Goal: Find specific fact: Find specific fact

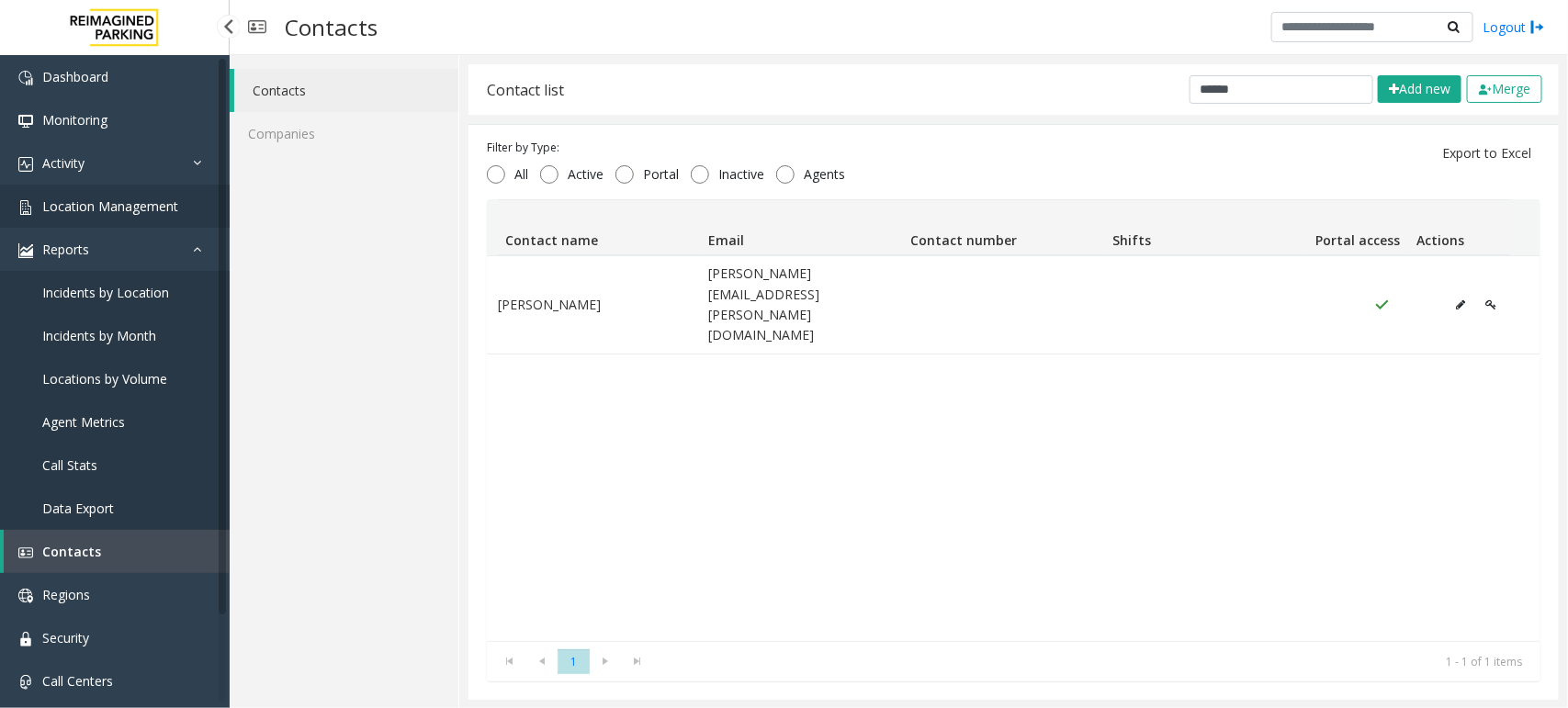
click at [117, 200] on span "Location Management" at bounding box center [110, 207] width 135 height 18
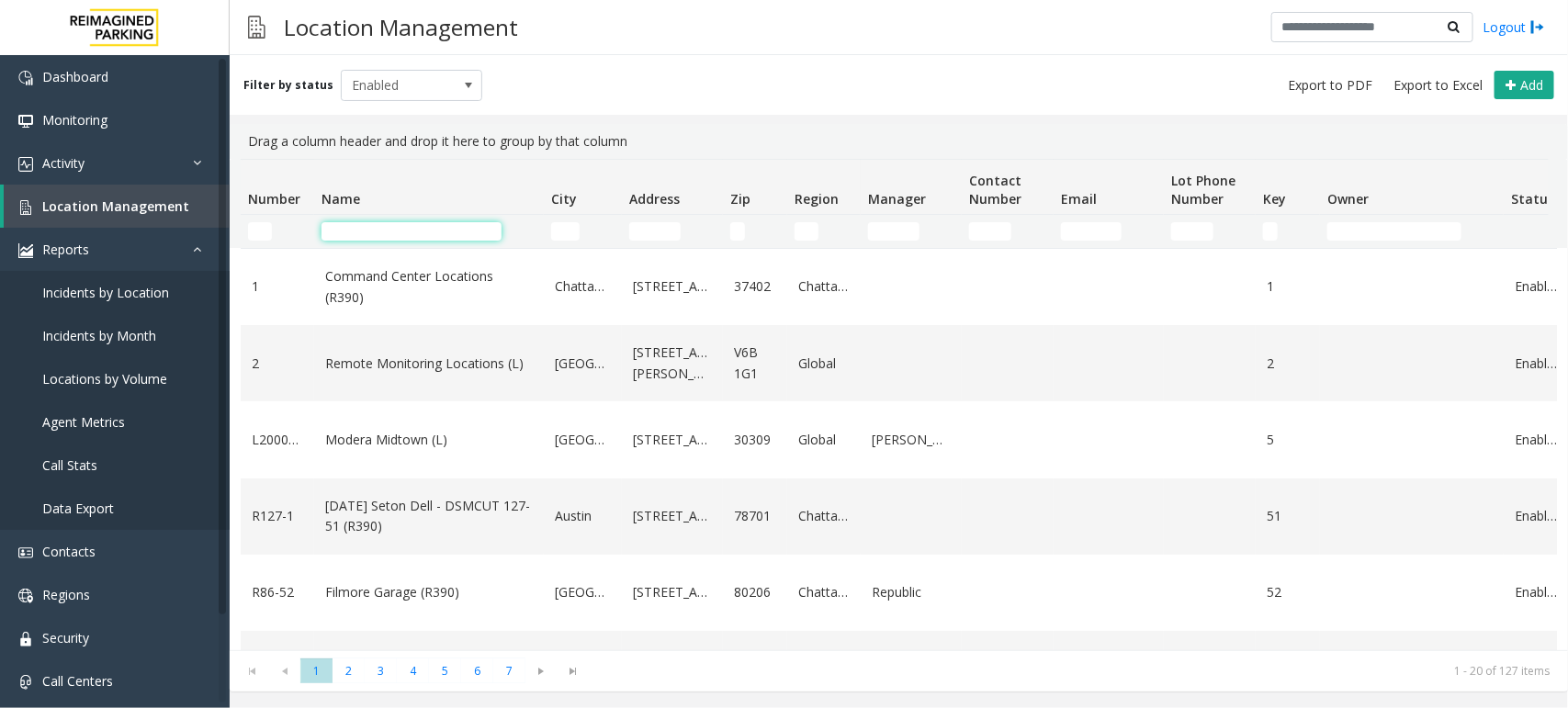
click at [383, 229] on input "Name Filter" at bounding box center [411, 231] width 180 height 19
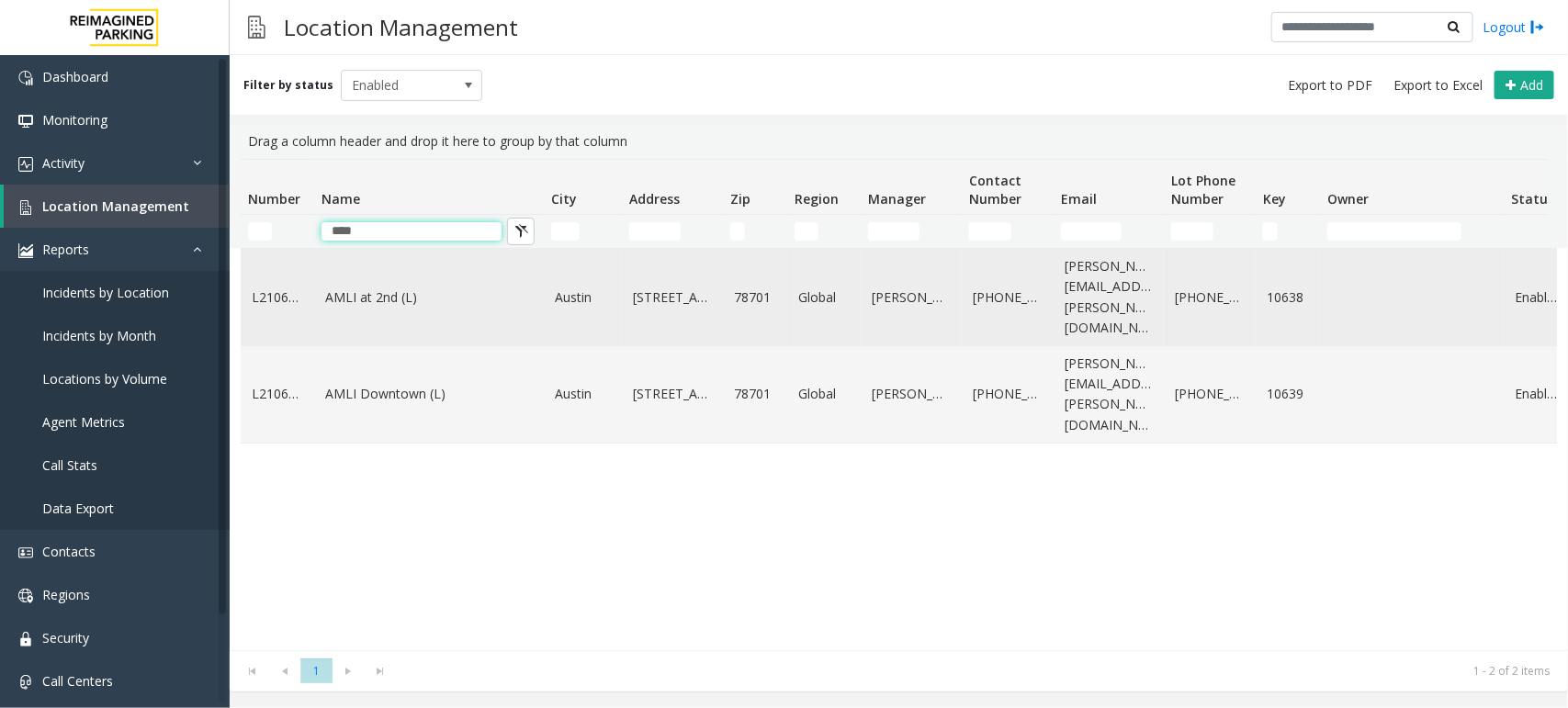
type input "****"
click at [389, 288] on link "AMLI at 2nd (L)" at bounding box center [429, 298] width 208 height 20
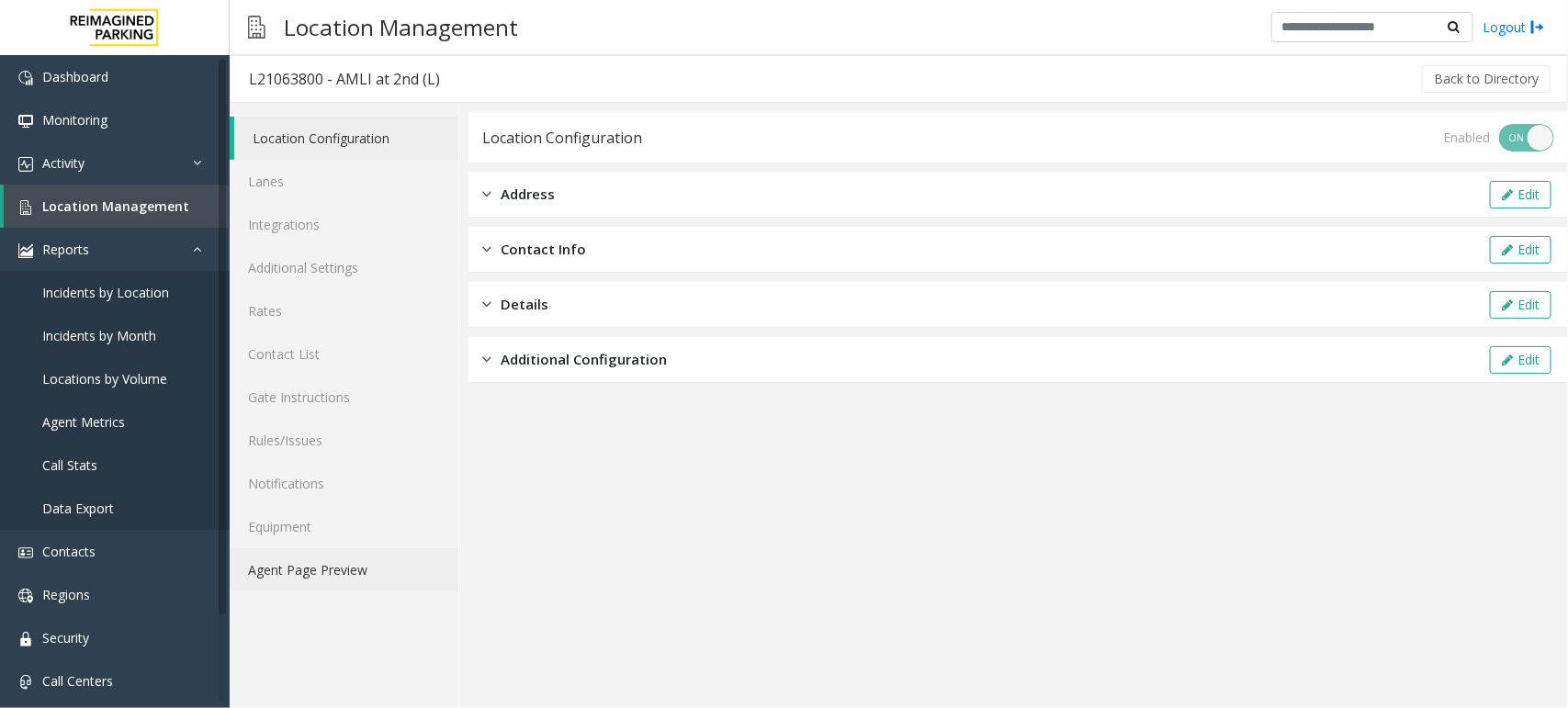
click at [285, 566] on link "Agent Page Preview" at bounding box center [343, 571] width 228 height 44
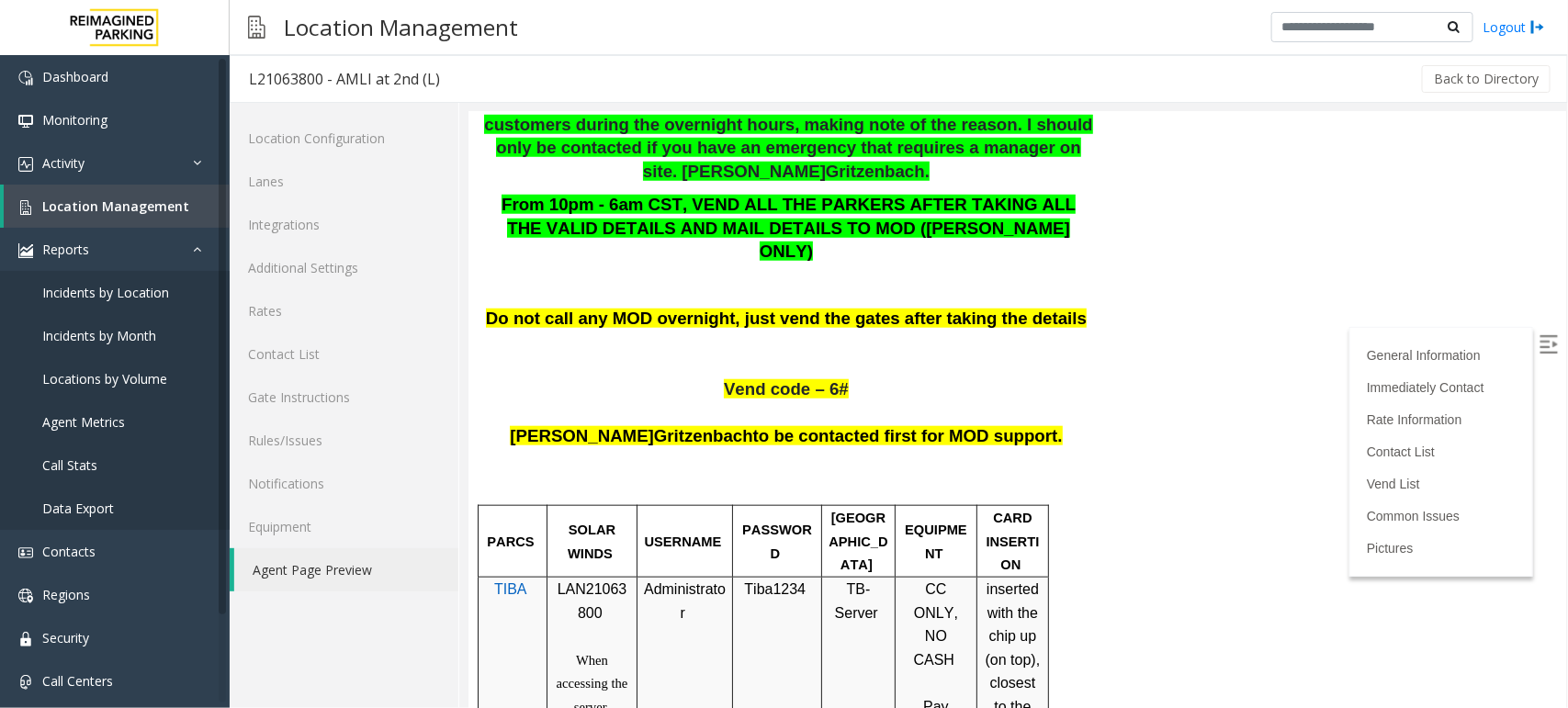
scroll to position [344, 0]
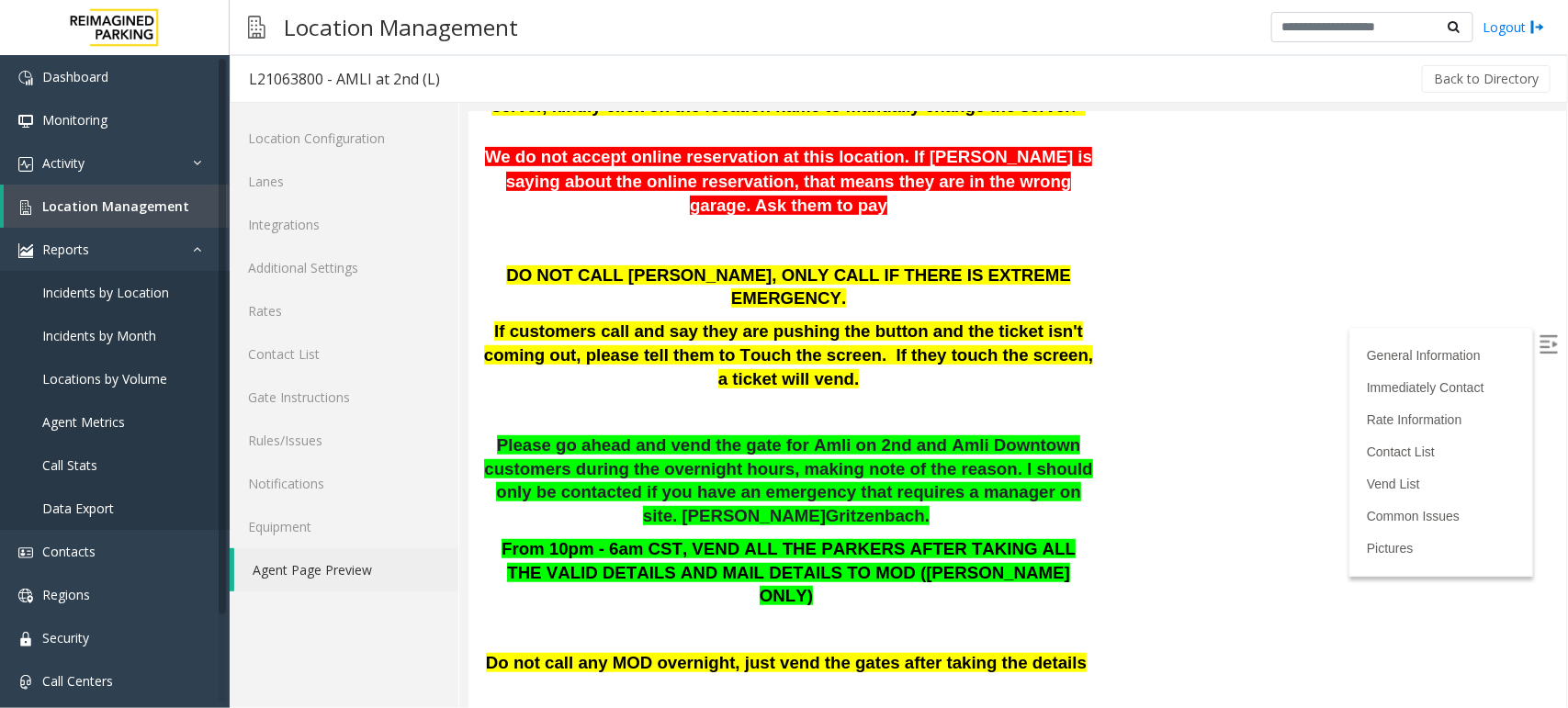
click at [979, 400] on p at bounding box center [788, 412] width 613 height 24
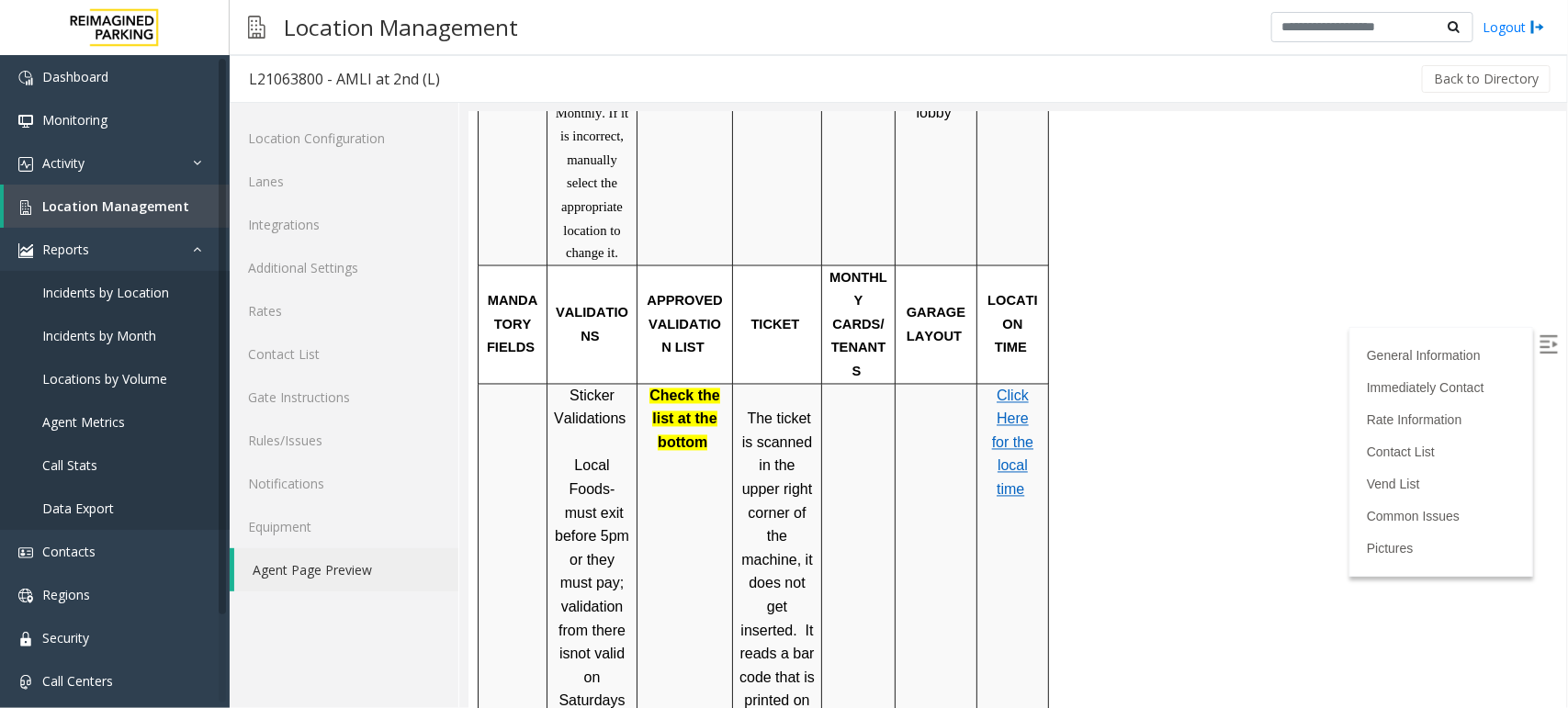
scroll to position [1470, 0]
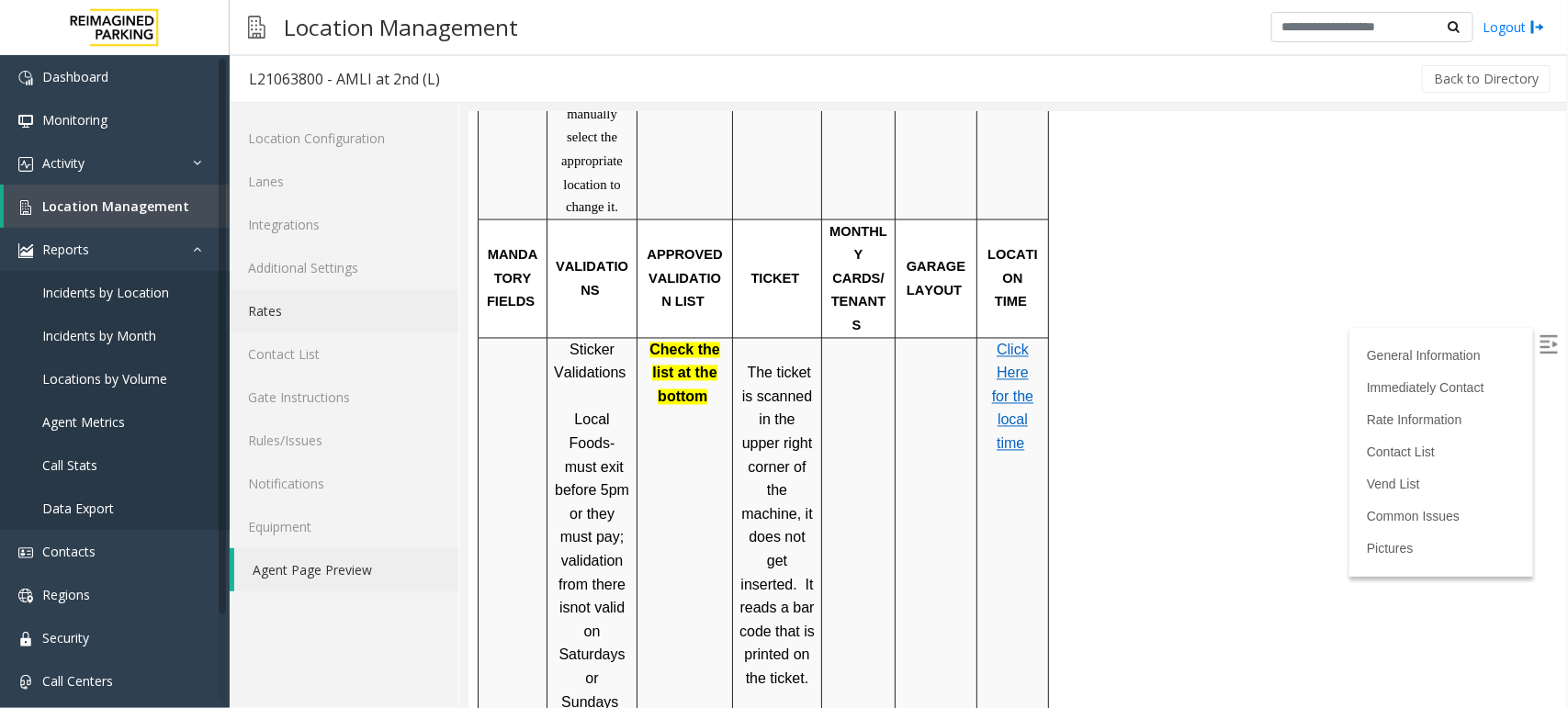
click at [257, 313] on link "Rates" at bounding box center [343, 311] width 228 height 44
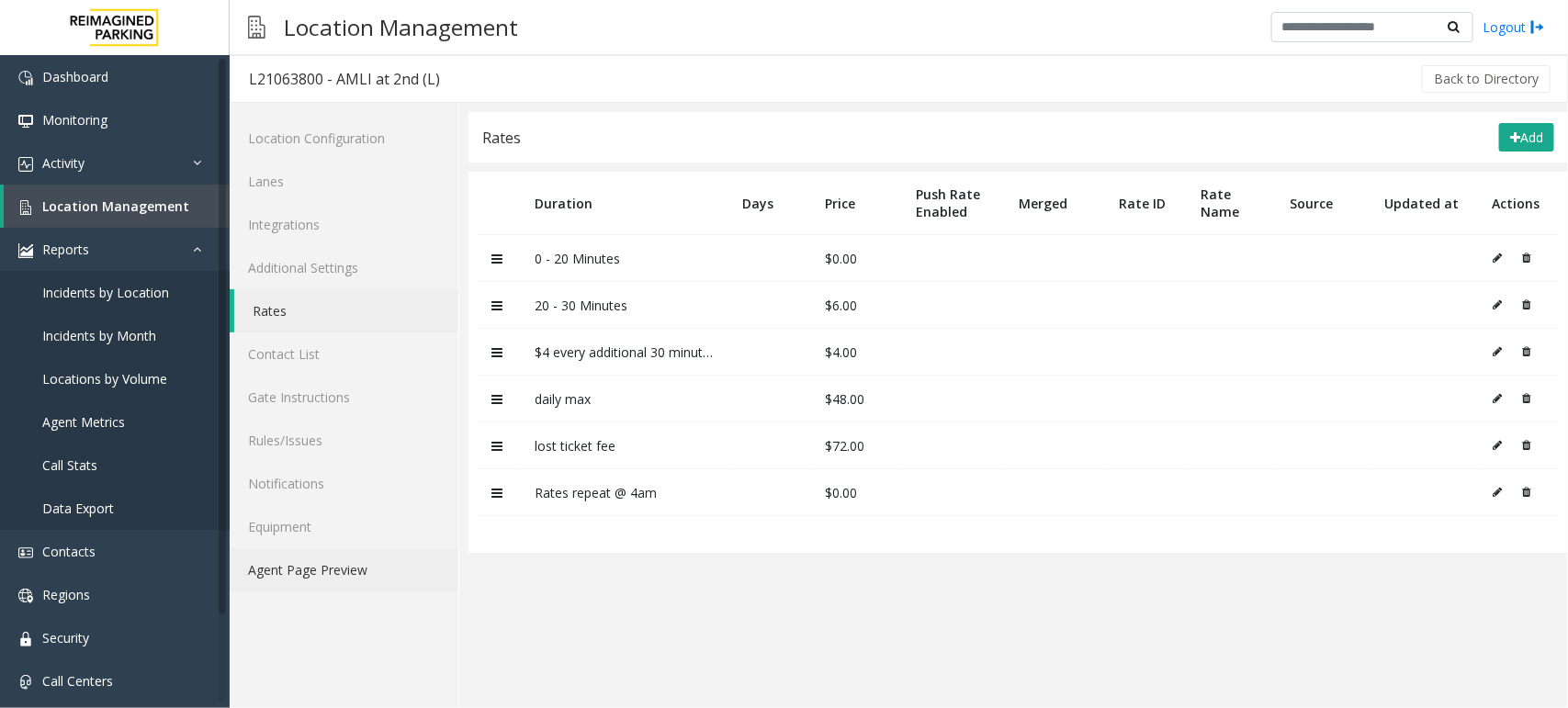
click at [326, 571] on link "Agent Page Preview" at bounding box center [343, 571] width 228 height 44
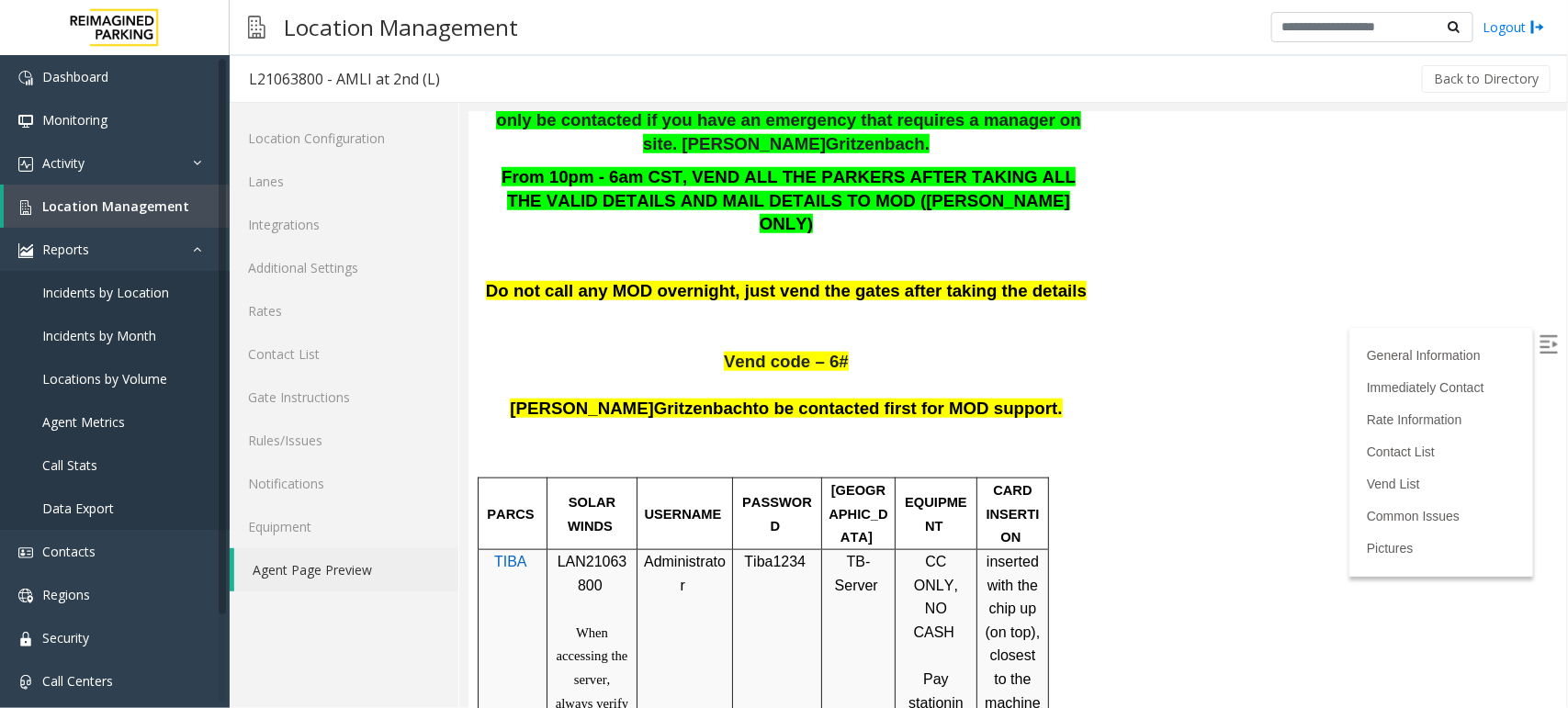
scroll to position [601, 0]
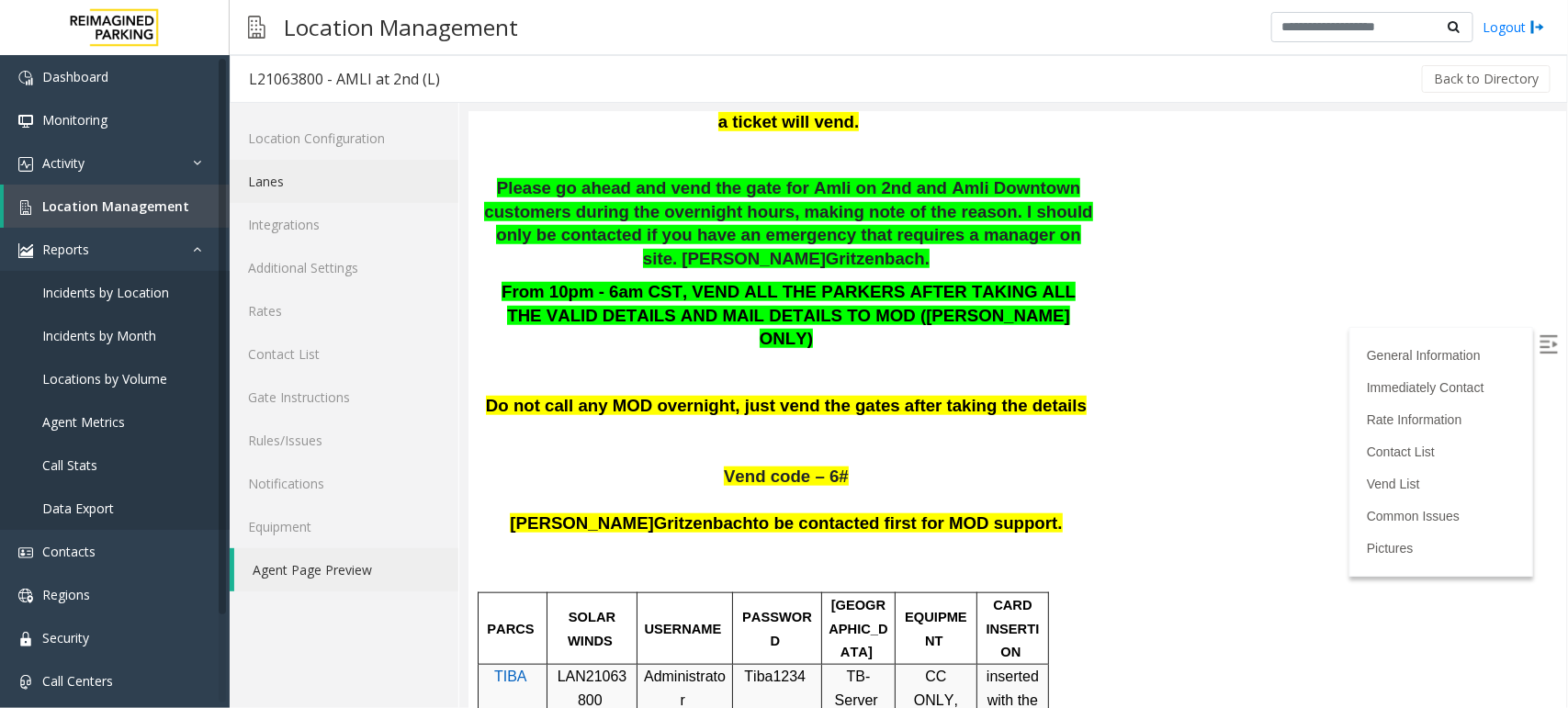
click at [267, 174] on link "Lanes" at bounding box center [343, 182] width 228 height 44
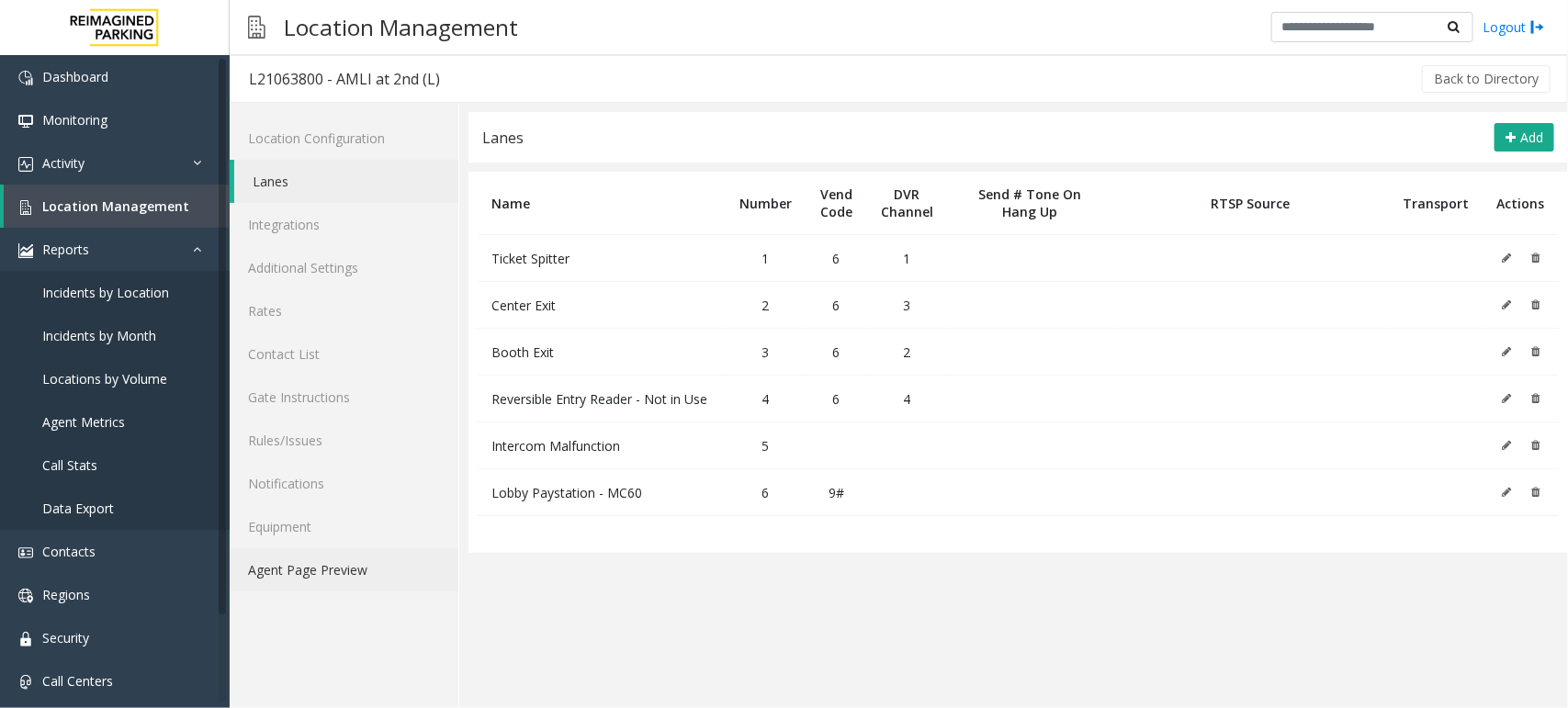
click at [274, 576] on link "Agent Page Preview" at bounding box center [343, 571] width 228 height 44
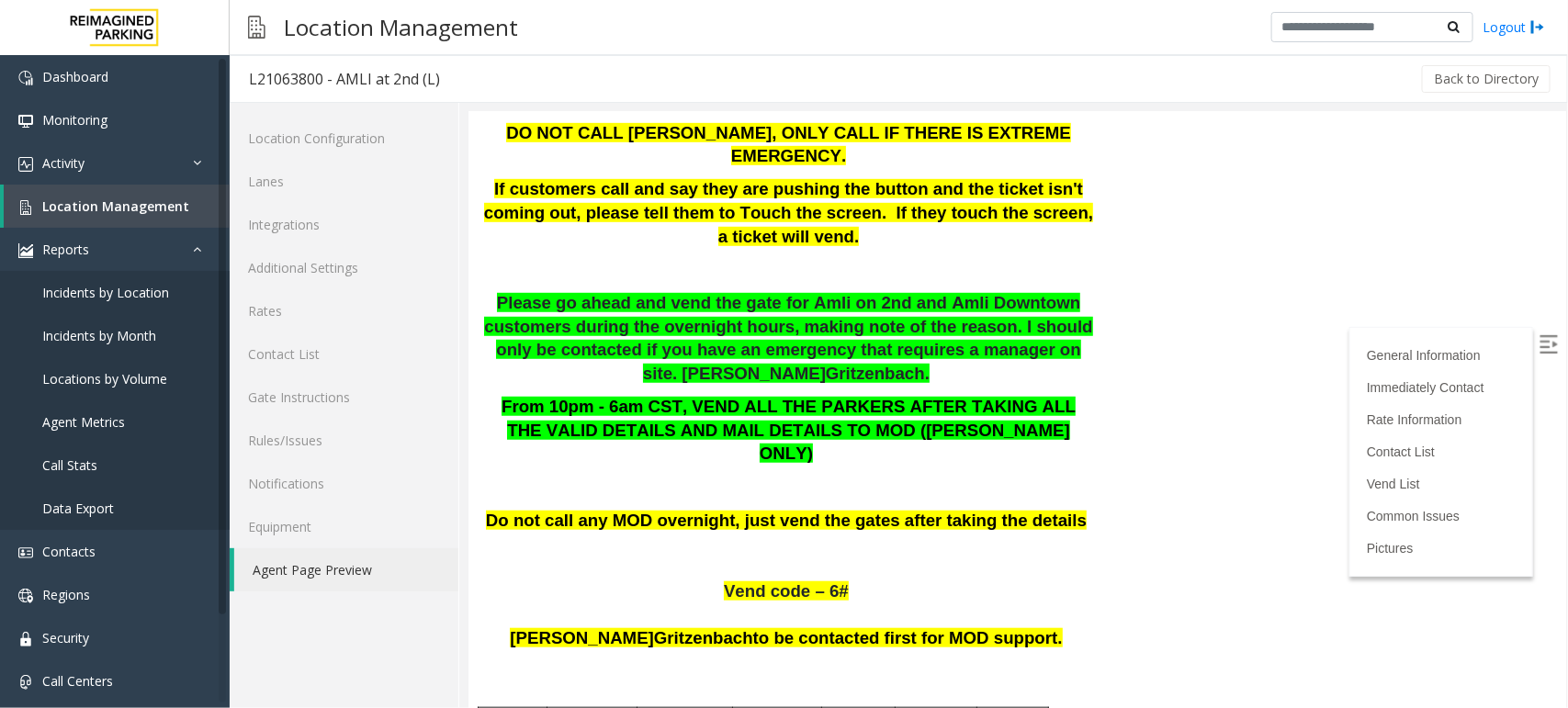
scroll to position [832, 0]
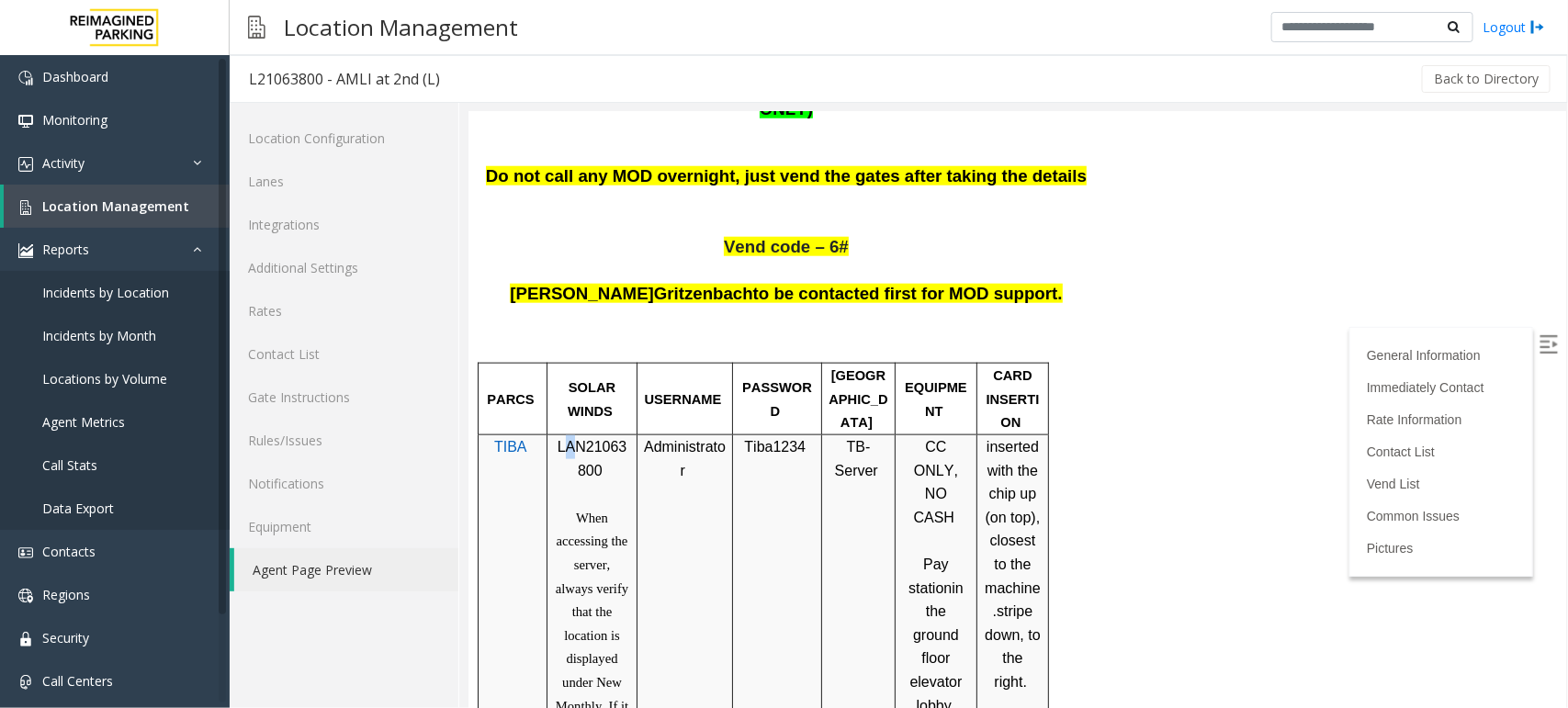
drag, startPoint x: 561, startPoint y: 355, endPoint x: 571, endPoint y: 364, distance: 13.5
click at [571, 434] on p "LAN21063800" at bounding box center [590, 457] width 76 height 46
click at [557, 438] on span "LAN21063800" at bounding box center [591, 458] width 70 height 40
drag, startPoint x: 557, startPoint y: 353, endPoint x: 611, endPoint y: 379, distance: 59.9
click at [611, 434] on p "LAN21063800" at bounding box center [590, 457] width 76 height 46
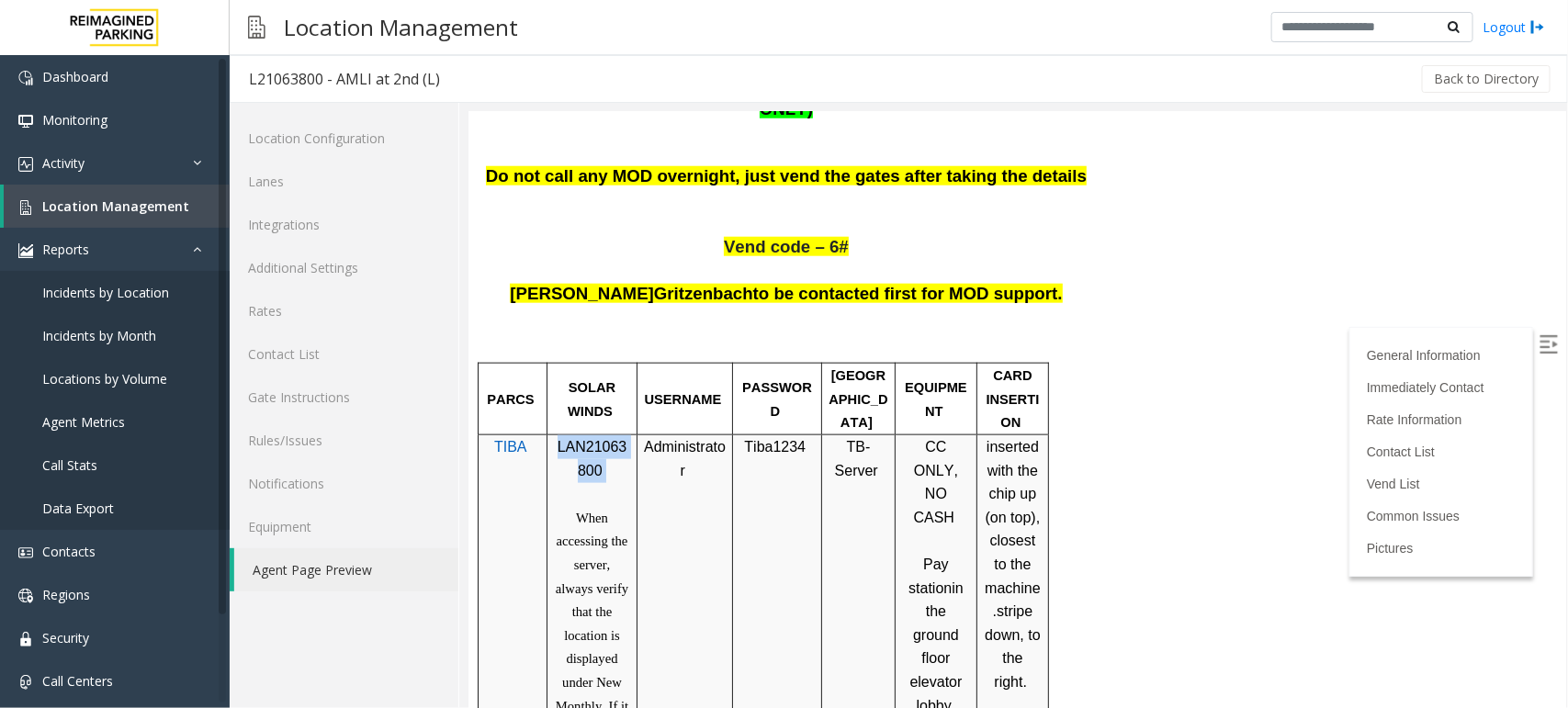
copy p "LAN21063800"
click at [612, 505] on p "When accessing the server, always verify that the location is displayed under N…" at bounding box center [590, 681] width 76 height 353
click at [124, 204] on span "Location Management" at bounding box center [116, 207] width 147 height 18
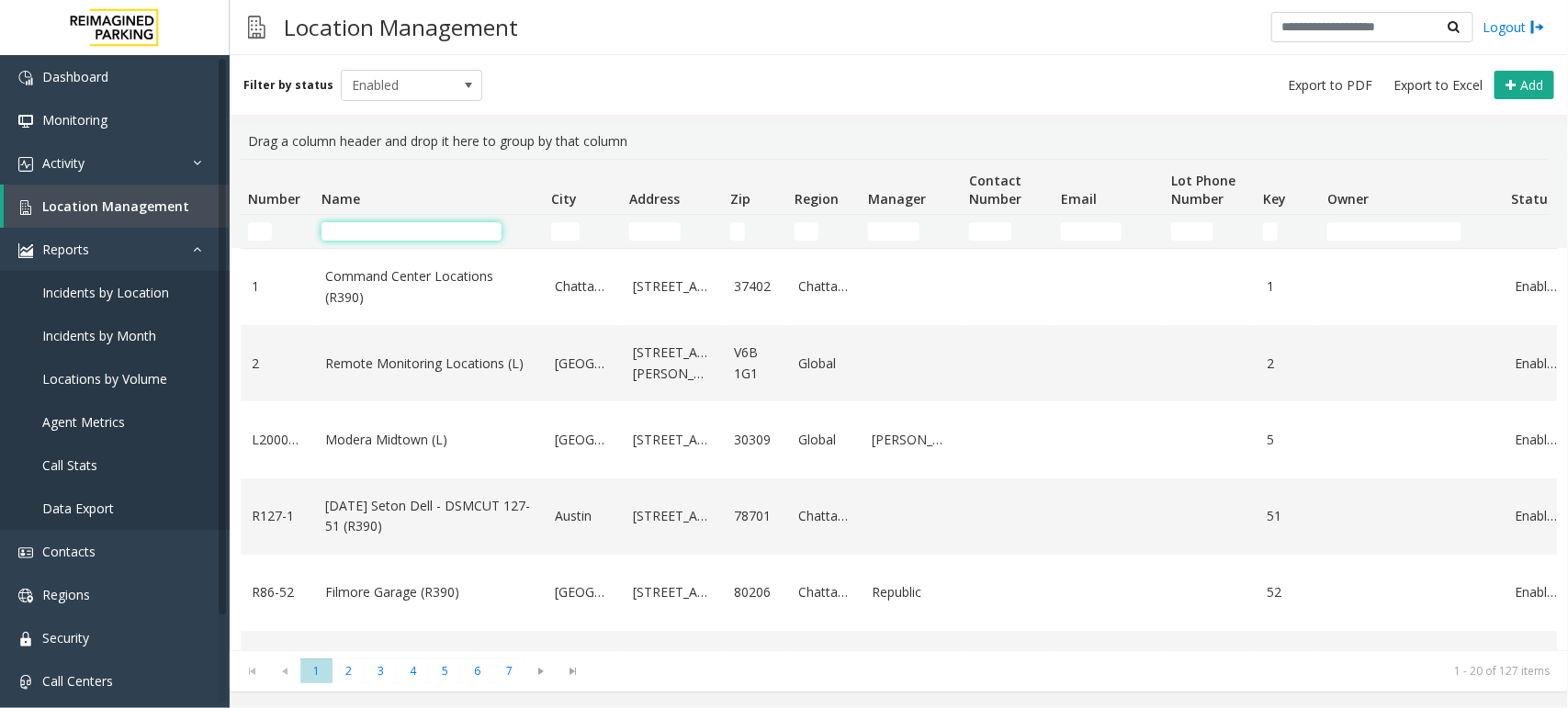
click at [394, 227] on input "Name Filter" at bounding box center [411, 231] width 180 height 19
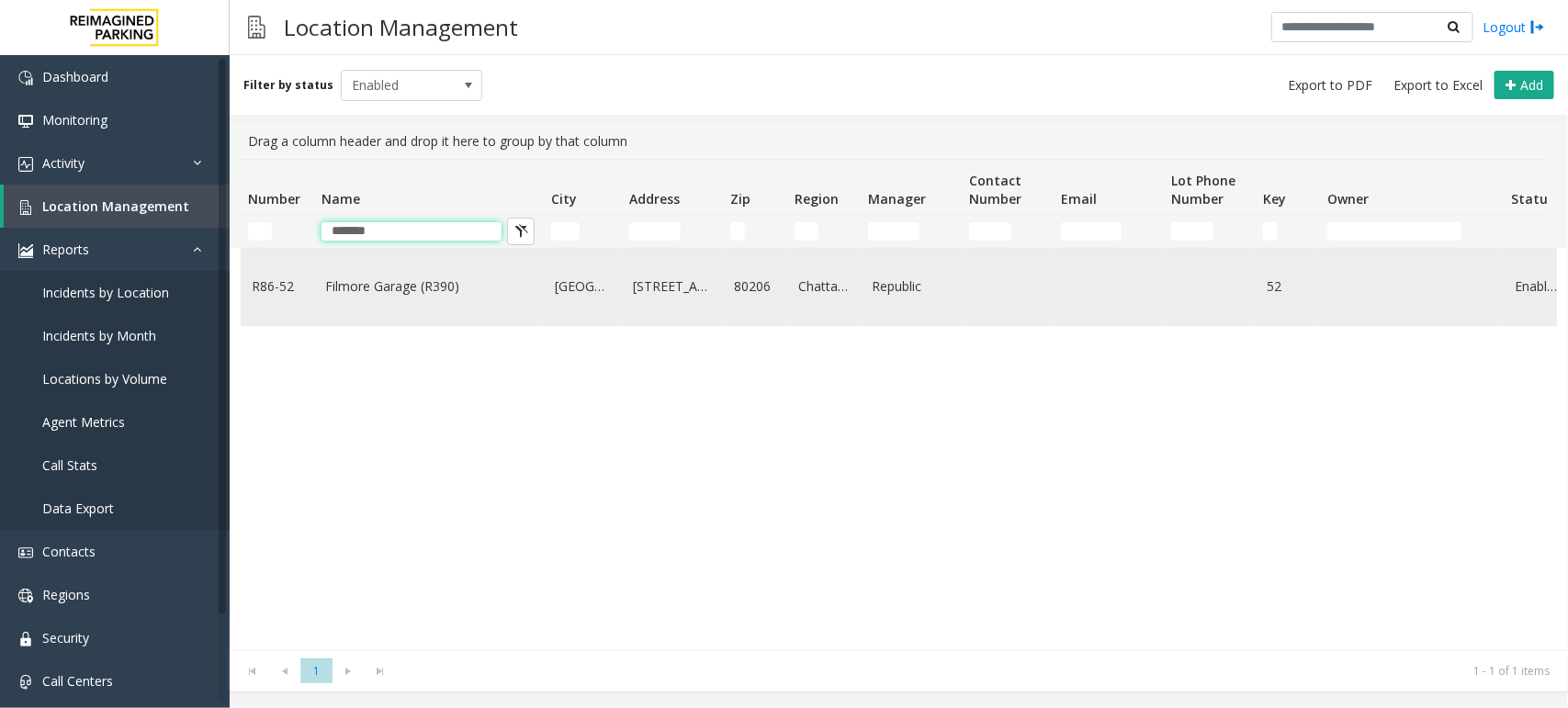
type input "*******"
click at [420, 291] on link "Filmore Garage (R390)" at bounding box center [429, 287] width 208 height 20
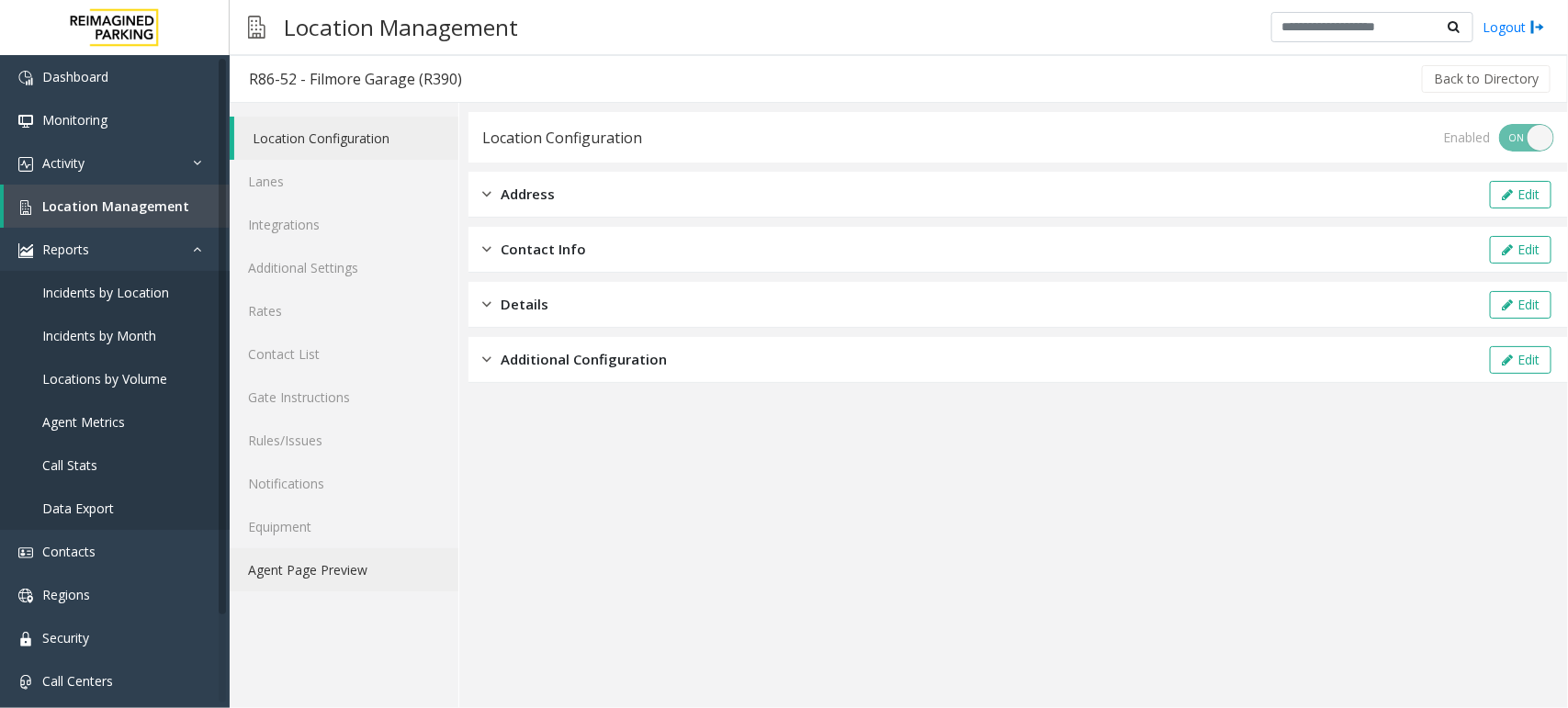
click at [340, 575] on link "Agent Page Preview" at bounding box center [343, 571] width 228 height 44
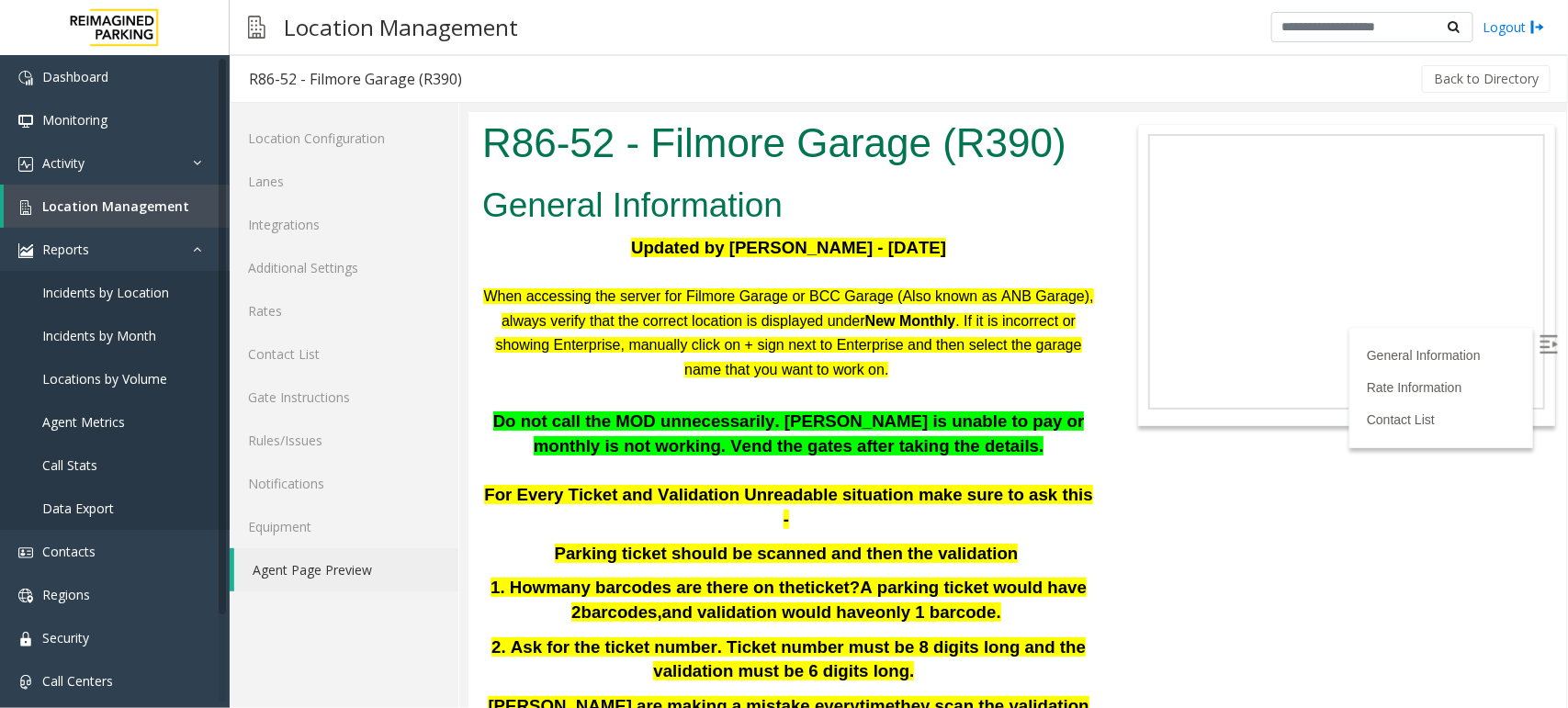
drag, startPoint x: 1560, startPoint y: 536, endPoint x: 2034, endPoint y: 251, distance: 553.1
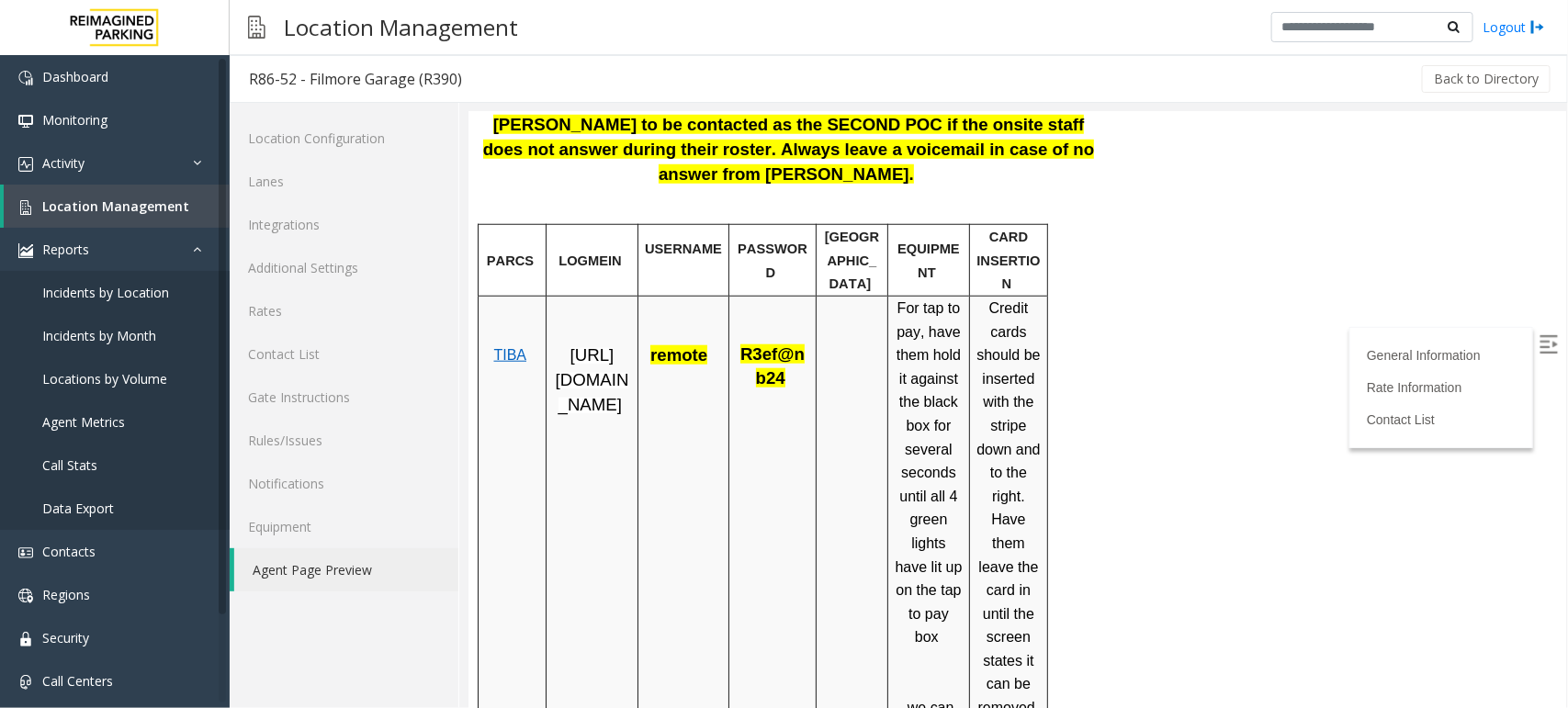
scroll to position [804, 0]
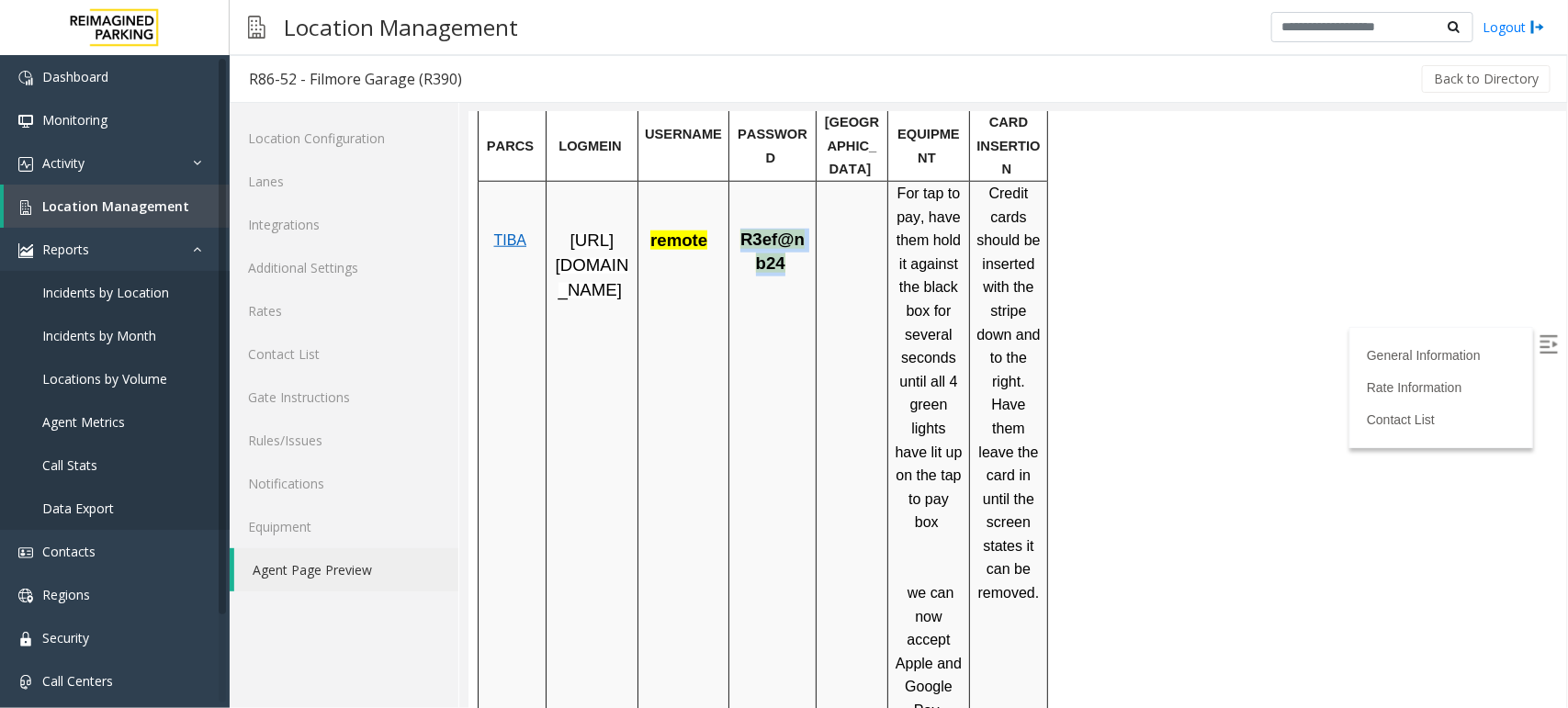
drag, startPoint x: 777, startPoint y: 189, endPoint x: 741, endPoint y: 169, distance: 41.2
click at [741, 228] on span "R3ef@nb24" at bounding box center [771, 250] width 64 height 44
copy span "R3ef@nb24"
click at [507, 231] on span "TIBA" at bounding box center [508, 239] width 33 height 16
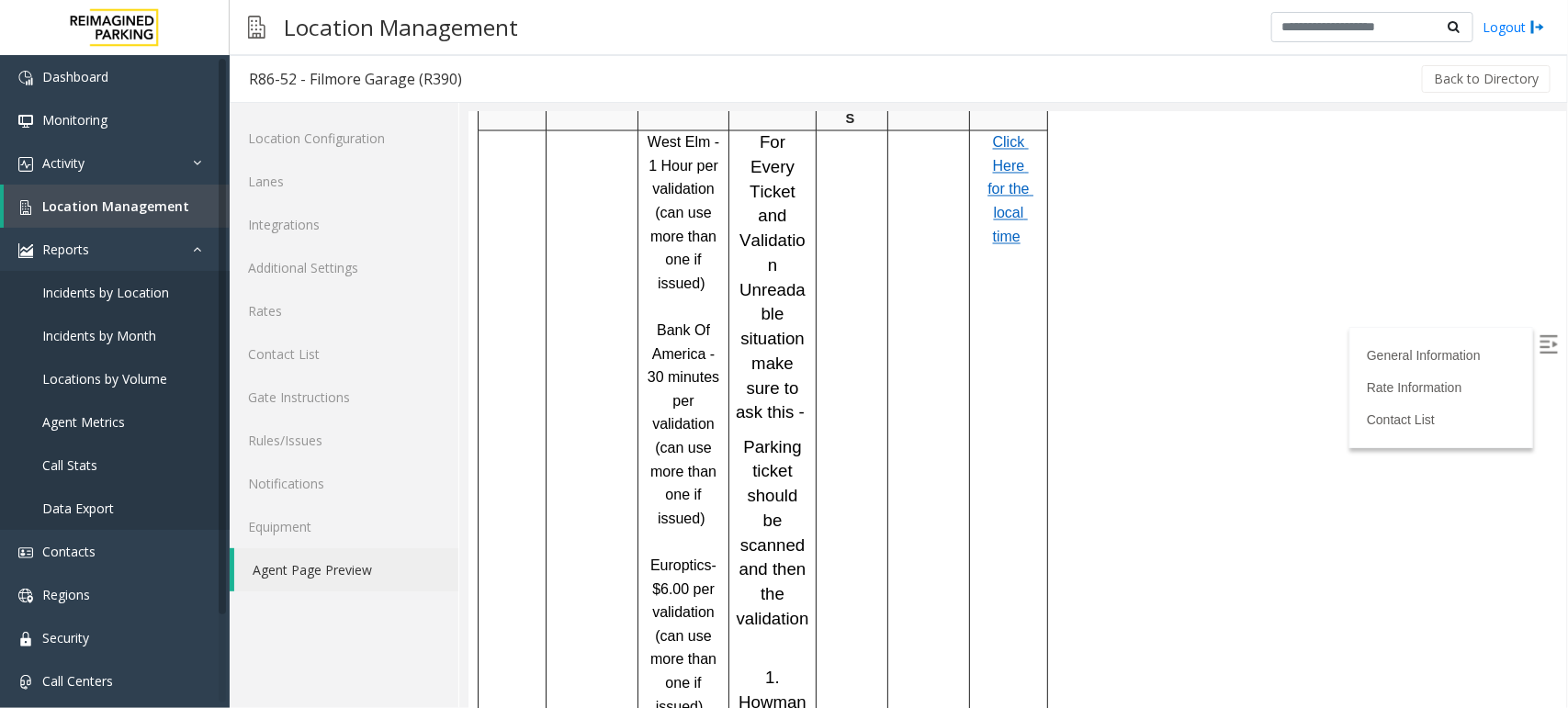
scroll to position [2794, 0]
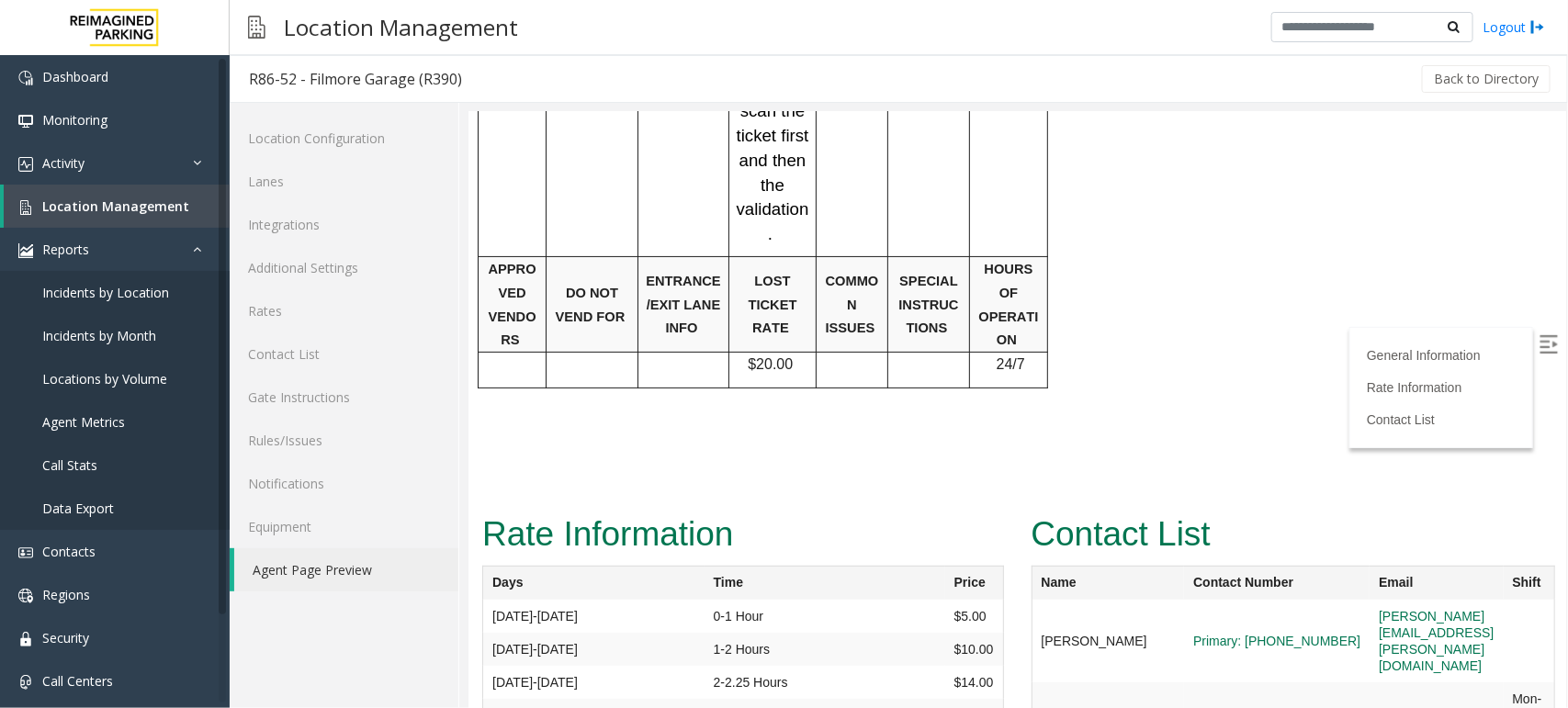
scroll to position [3481, 0]
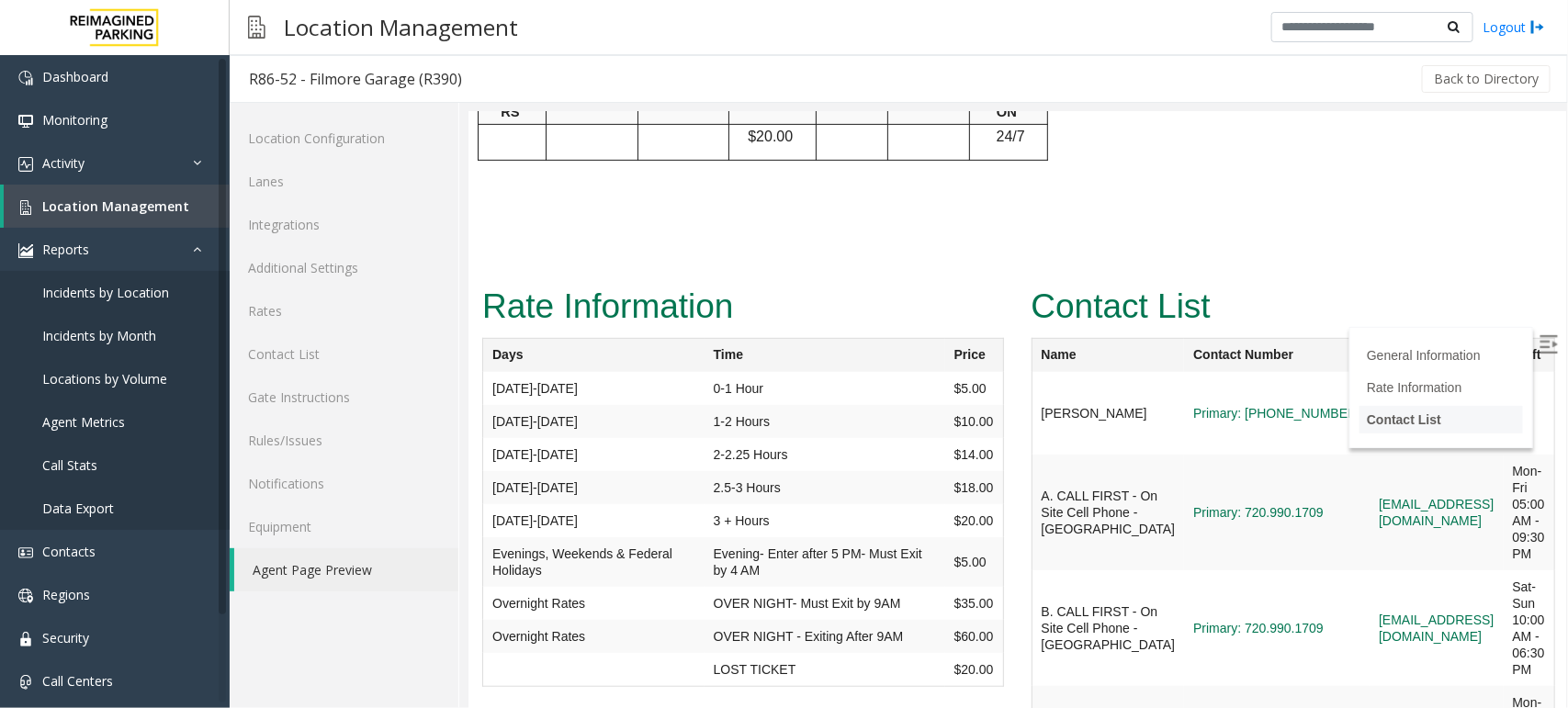
click at [1397, 414] on link "Contact List" at bounding box center [1402, 418] width 74 height 15
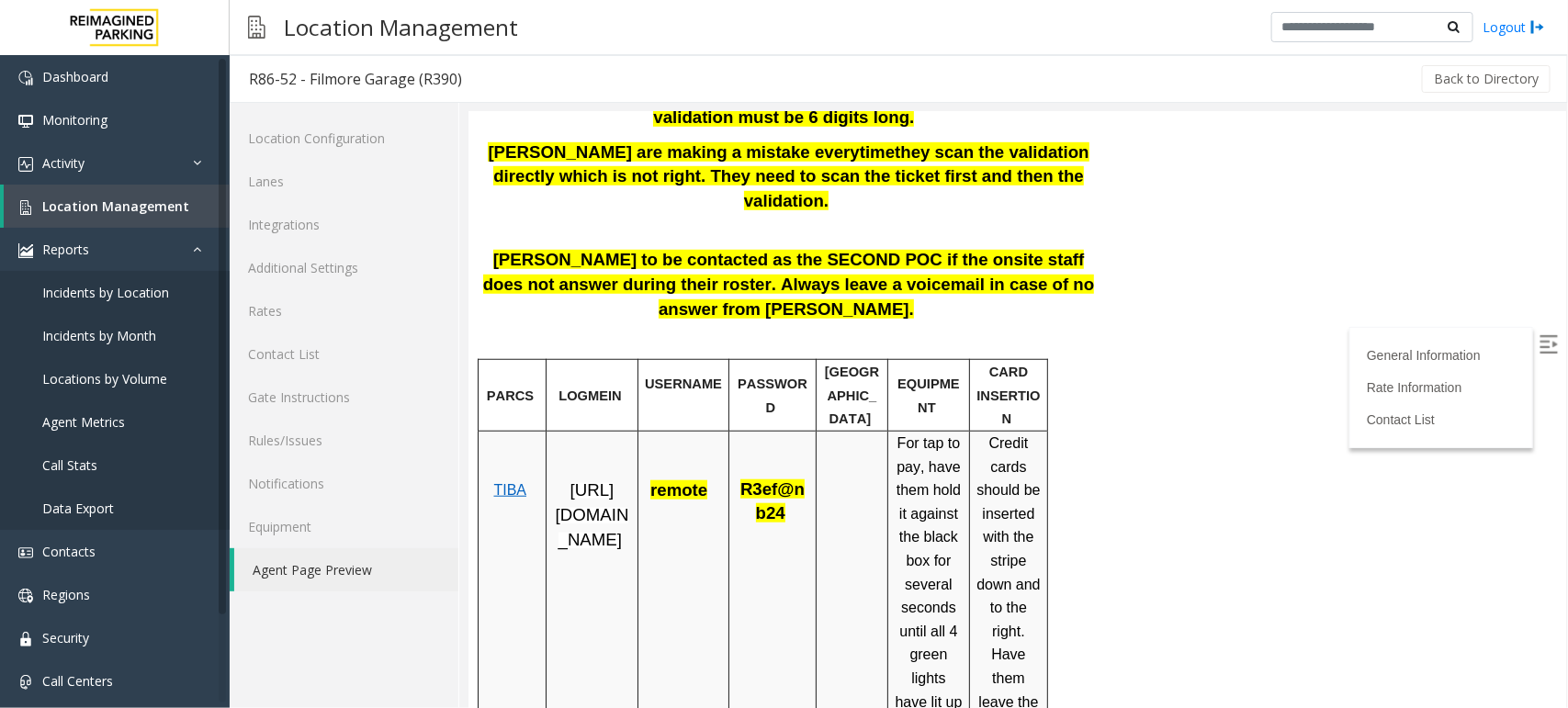
scroll to position [0, 0]
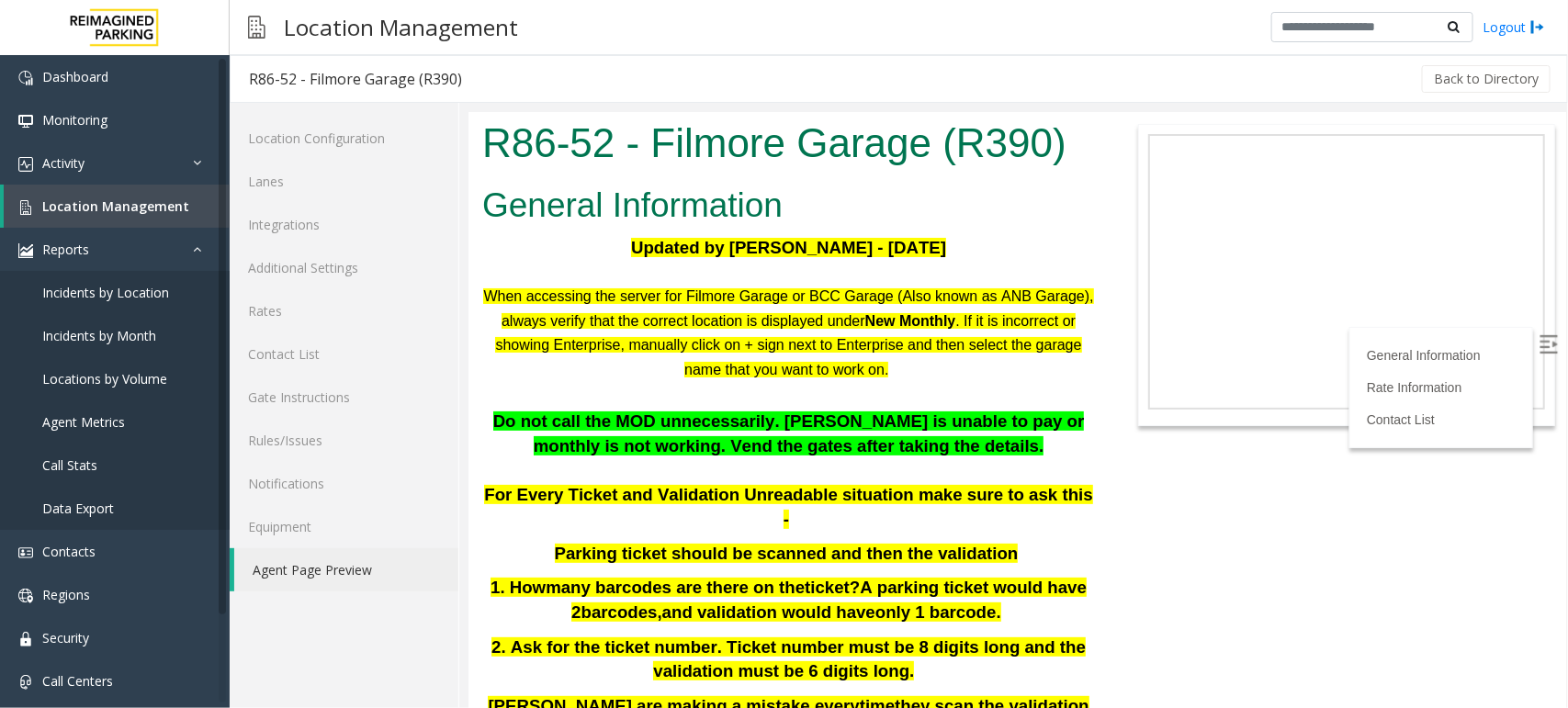
drag, startPoint x: 1561, startPoint y: 529, endPoint x: 2011, endPoint y: 208, distance: 552.8
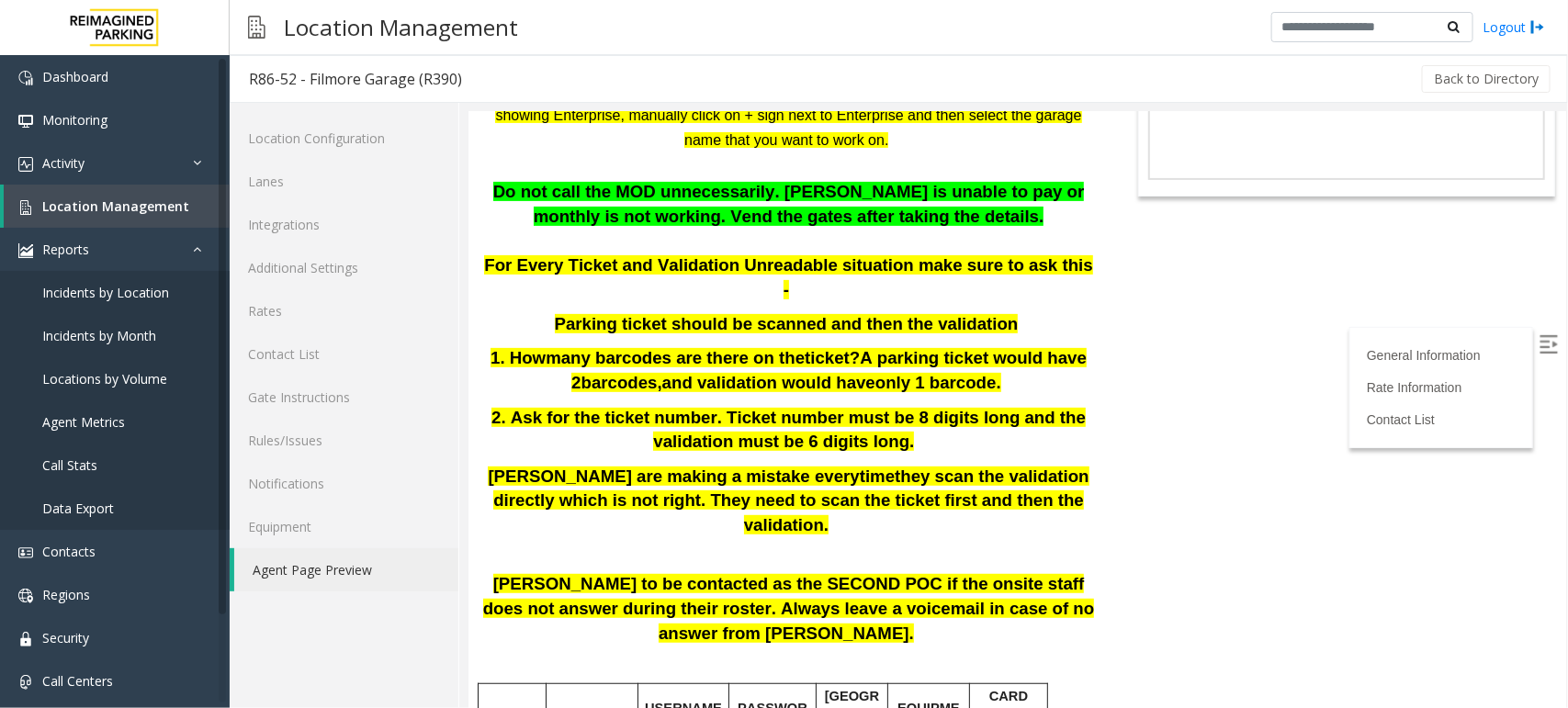
click at [776, 211] on span "Do not call the MOD unnecessarily. [PERSON_NAME] is unable to pay or monthly is…" at bounding box center [788, 203] width 591 height 44
click at [805, 313] on span "Parking ticket should be scanned and then the validation" at bounding box center [785, 323] width 464 height 20
click at [824, 372] on span "and validation would have" at bounding box center [767, 382] width 213 height 20
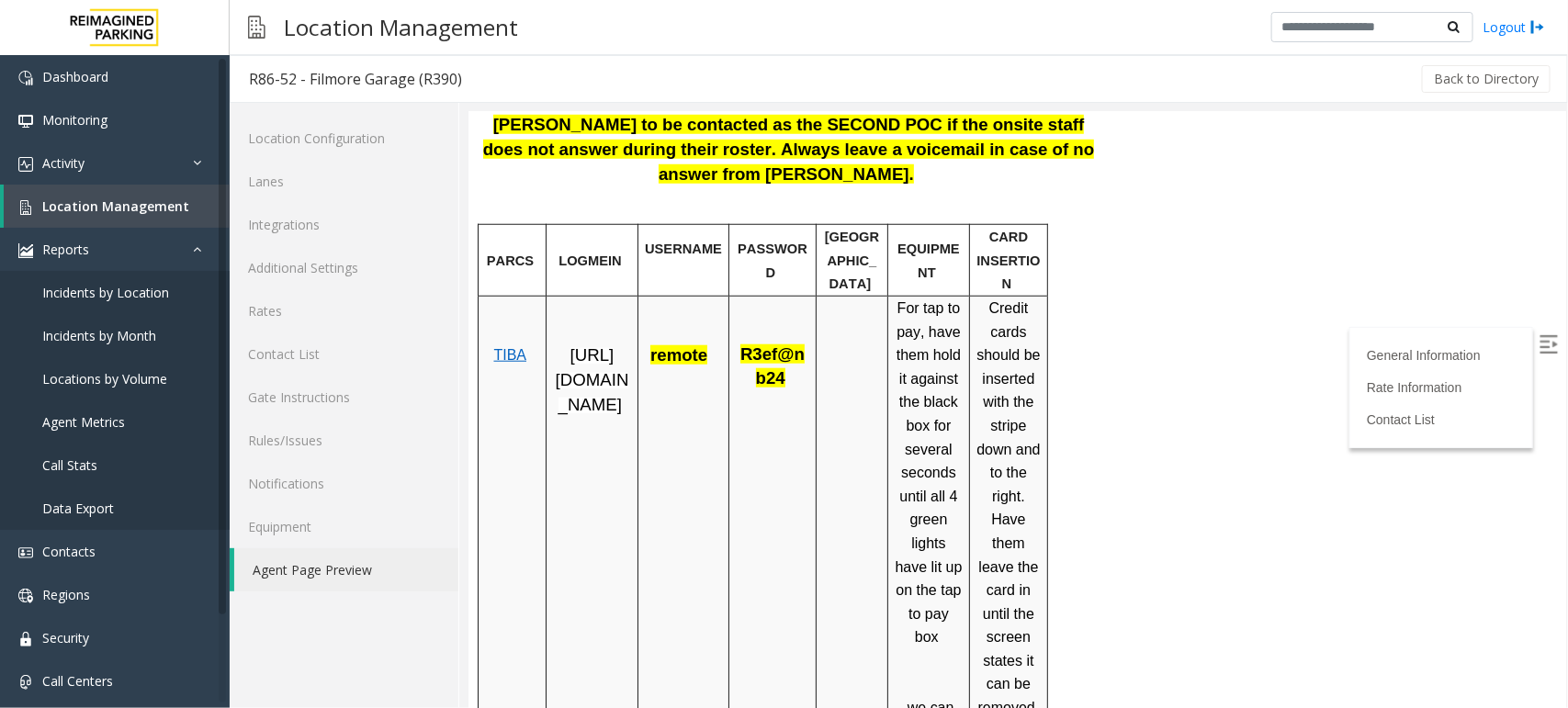
scroll to position [804, 0]
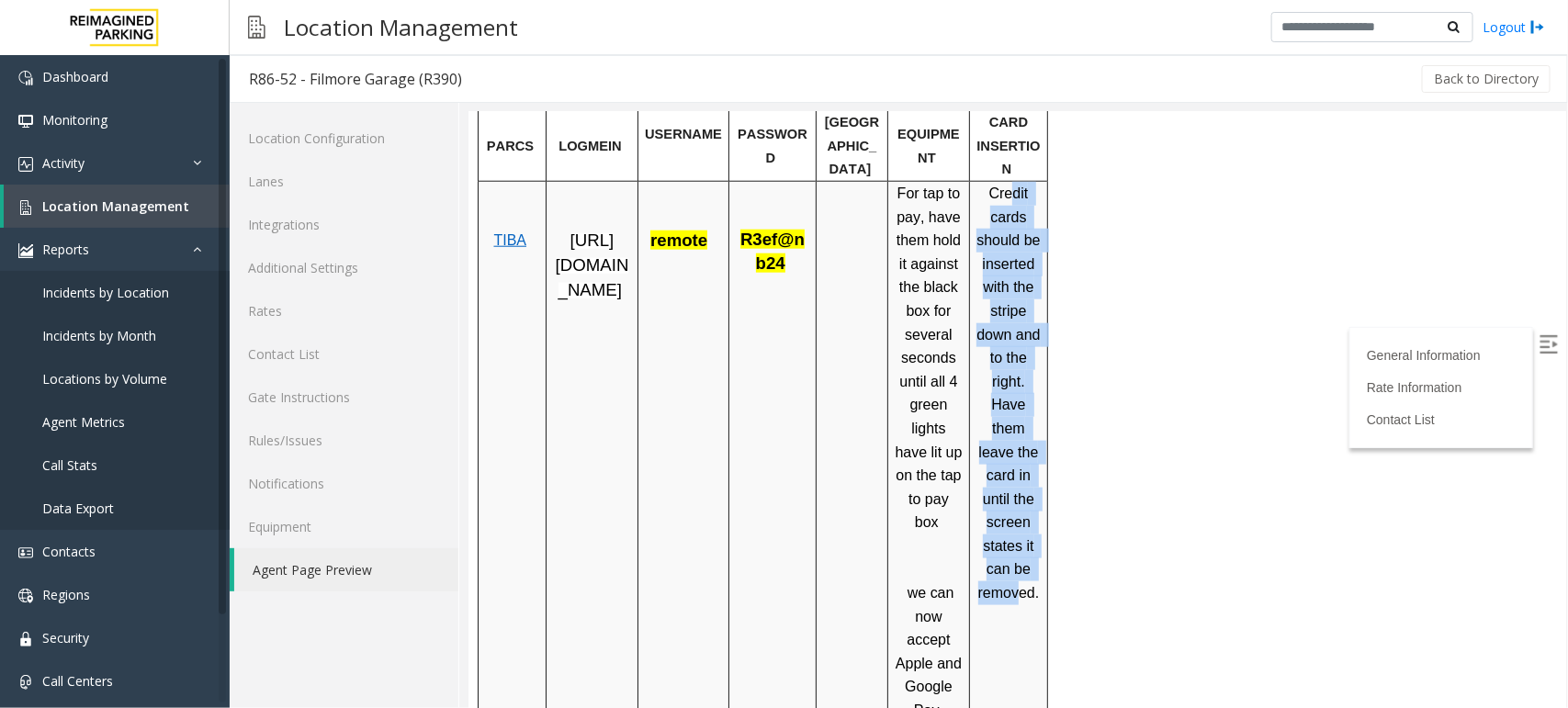
drag, startPoint x: 1007, startPoint y: 125, endPoint x: 1014, endPoint y: 543, distance: 418.1
click at [1014, 543] on span "Credit cards should be inserted with the stripe down and to the right. Have the…" at bounding box center [1008, 404] width 68 height 439
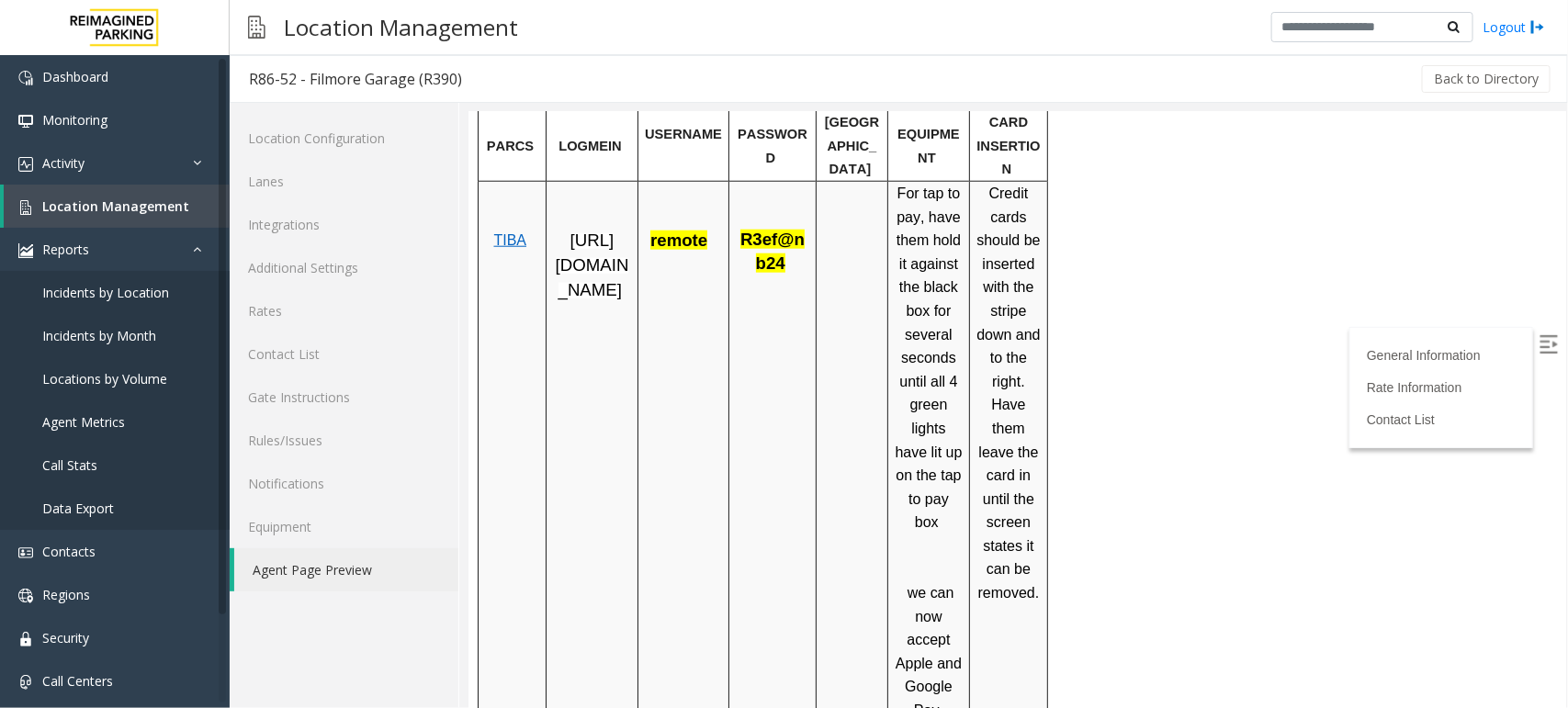
click at [814, 323] on div at bounding box center [815, 455] width 7 height 551
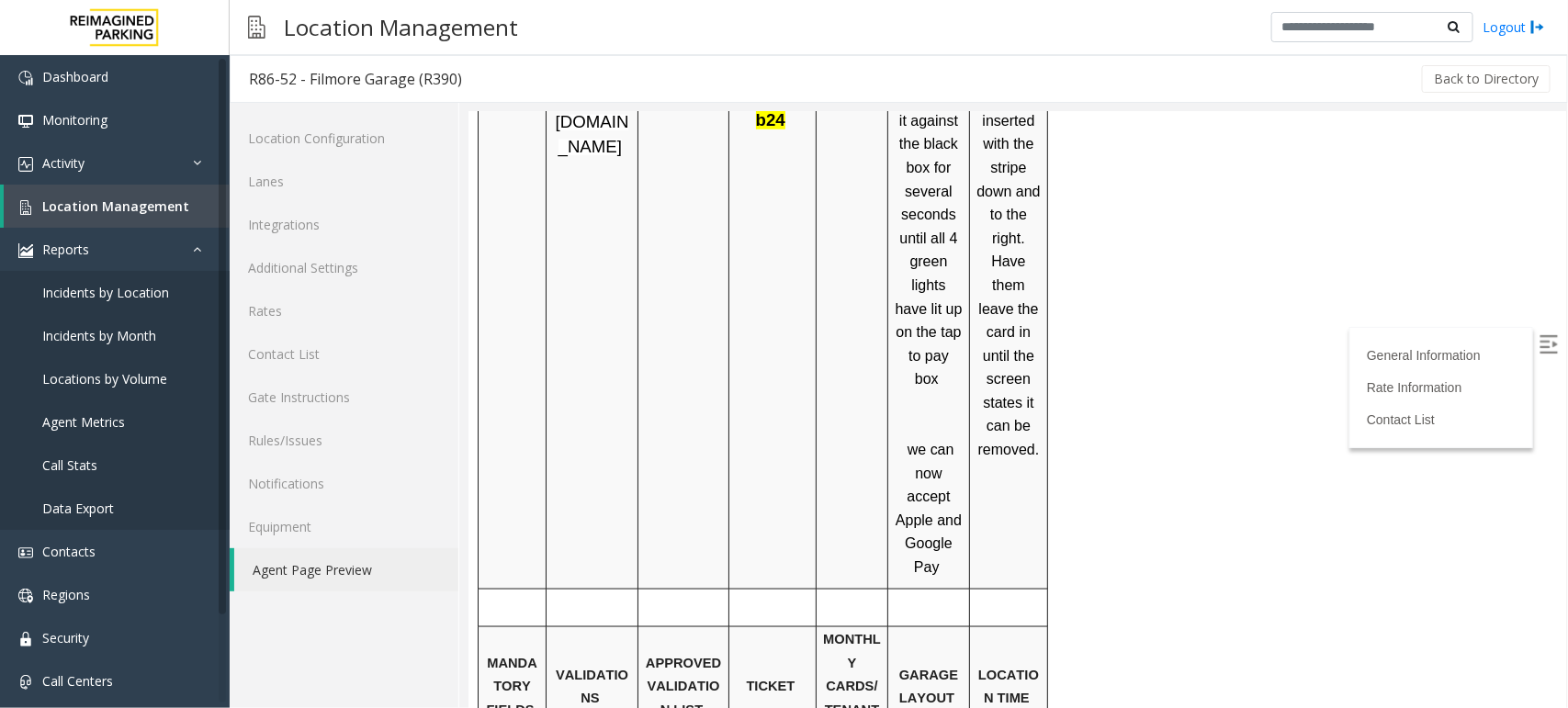
scroll to position [0, 0]
